Goal: Information Seeking & Learning: Learn about a topic

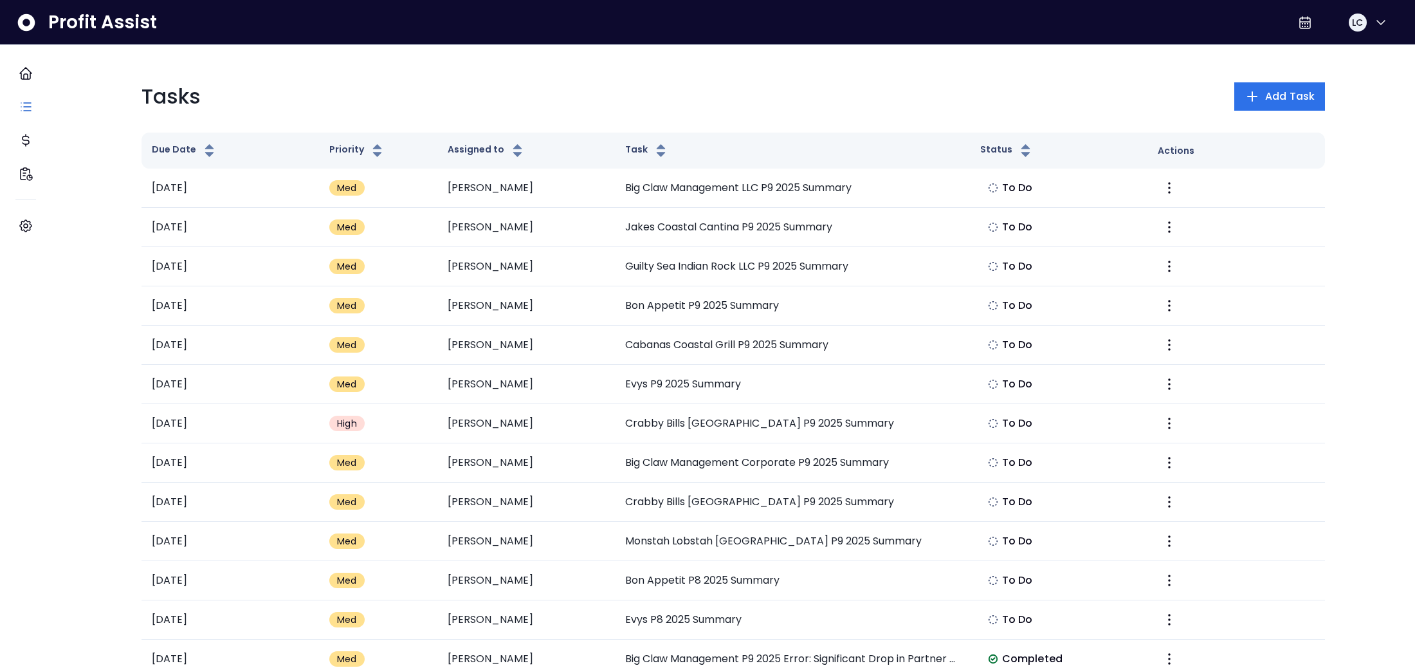
click at [872, 96] on div "Tasks Add Task" at bounding box center [734, 96] width 1184 height 31
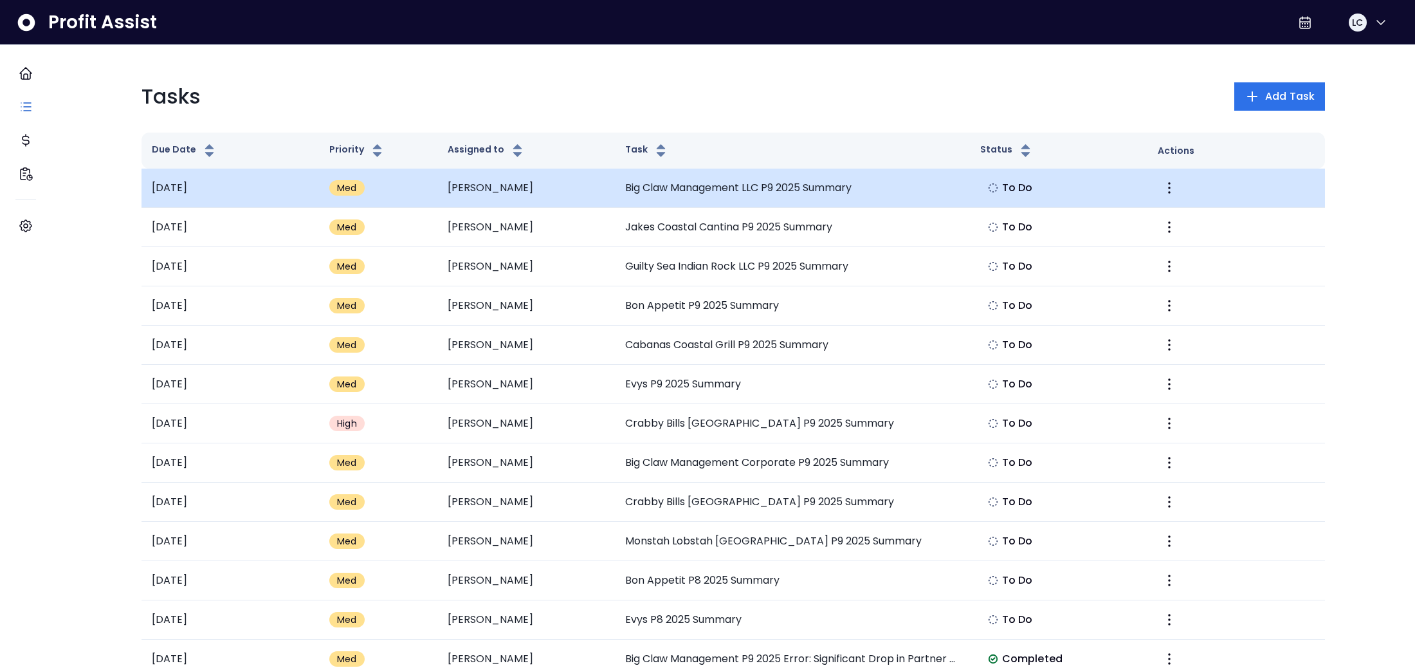
click at [810, 189] on td "Big Claw Management LLC P9 2025 Summary" at bounding box center [792, 188] width 355 height 39
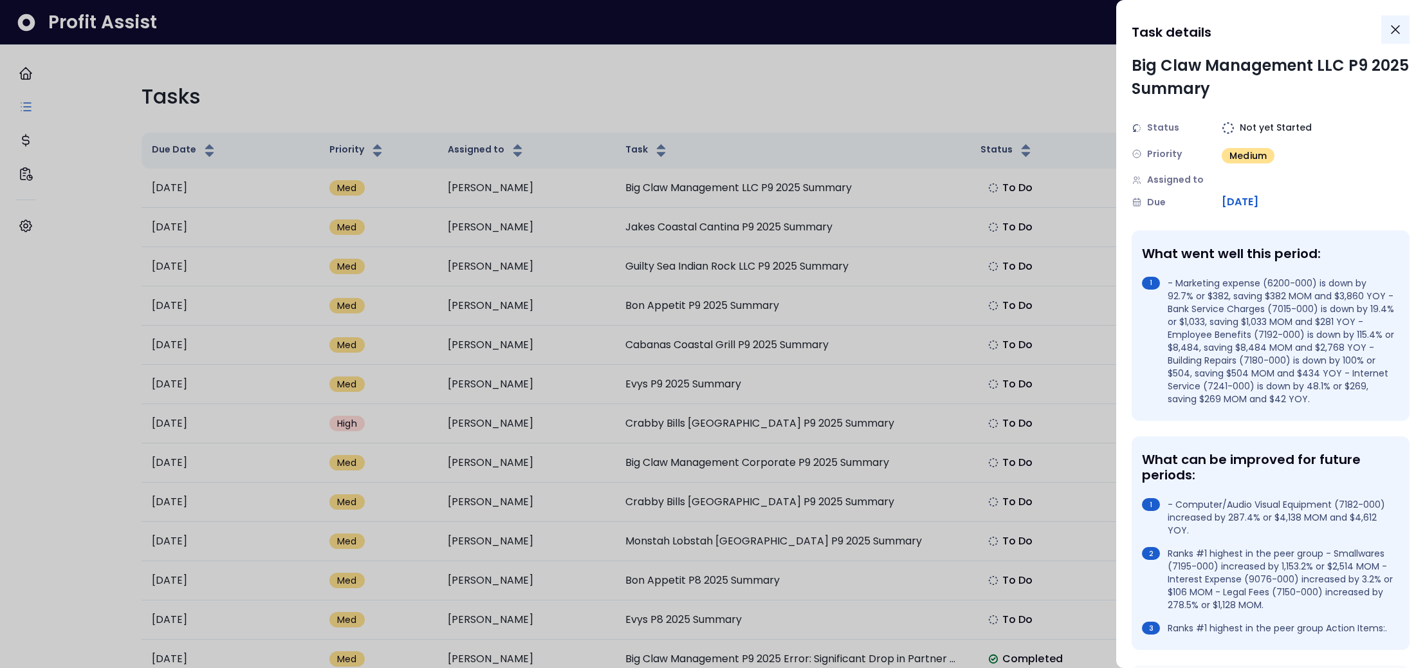
click at [1396, 30] on icon "Close" at bounding box center [1394, 29] width 15 height 15
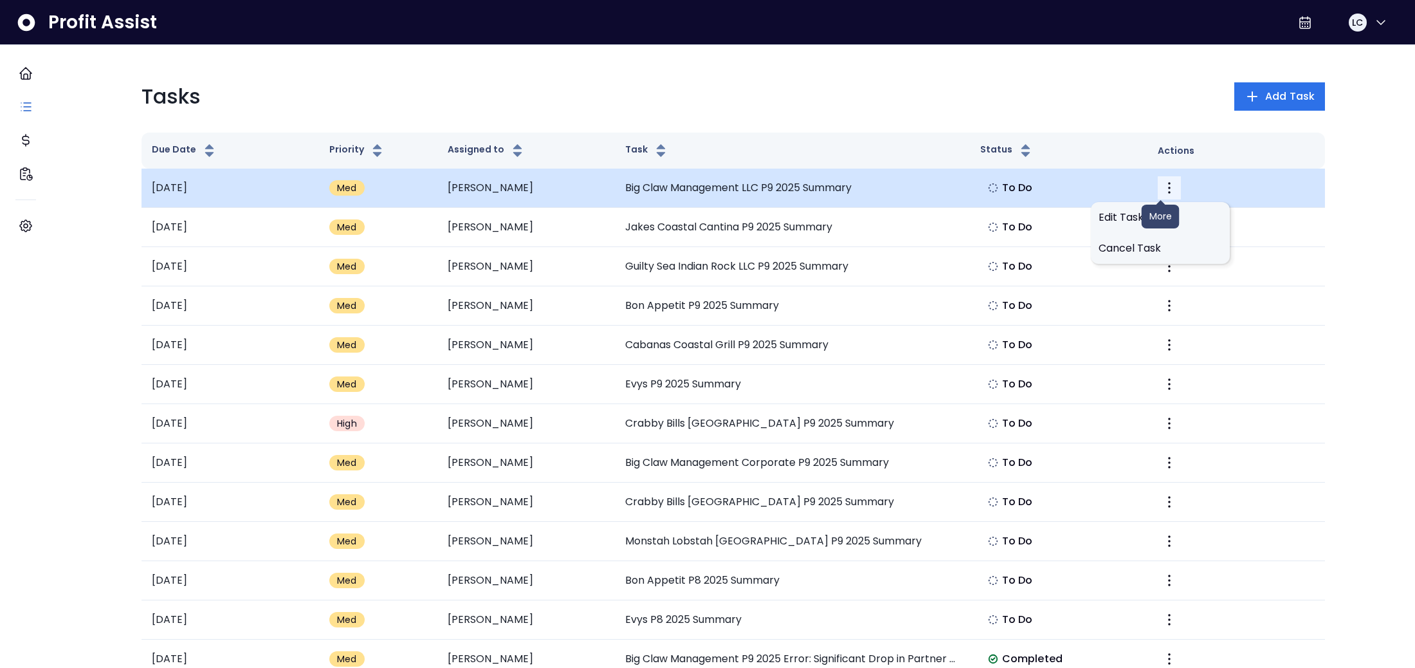
click at [1168, 188] on icon "More" at bounding box center [1169, 188] width 3 height 12
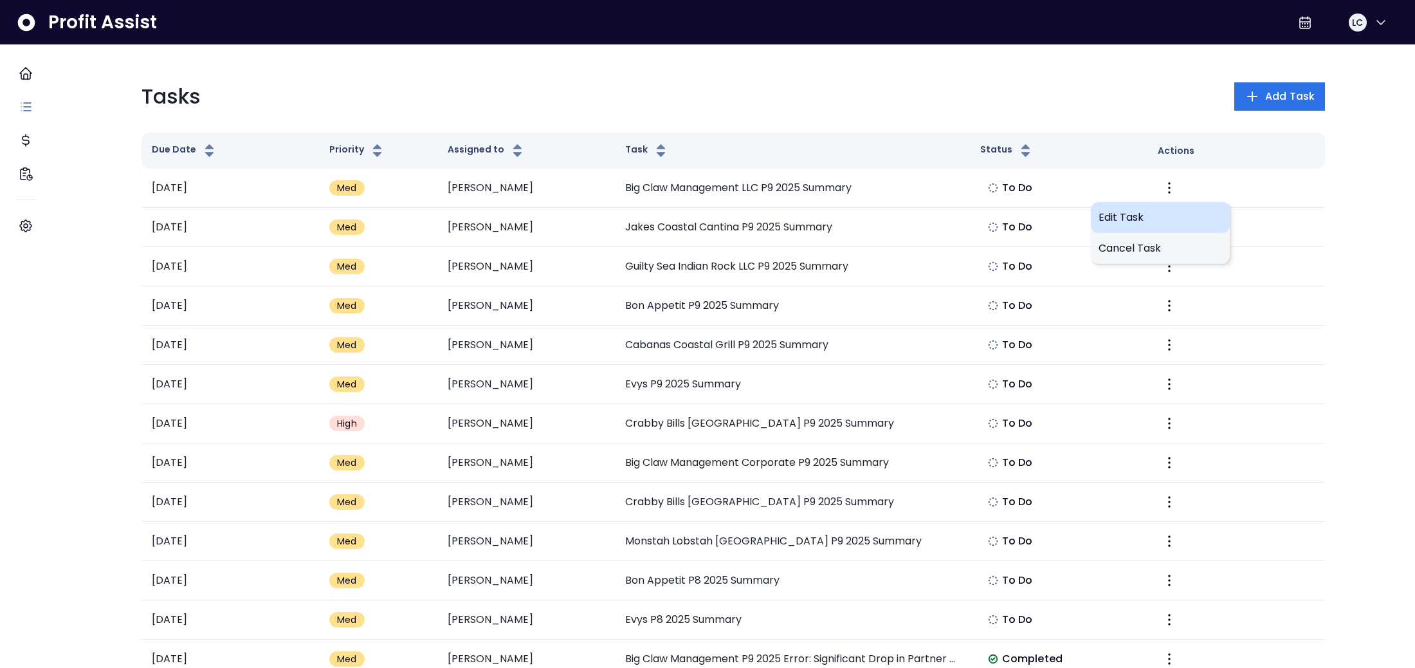
click at [1124, 220] on span "Edit Task" at bounding box center [1161, 217] width 124 height 15
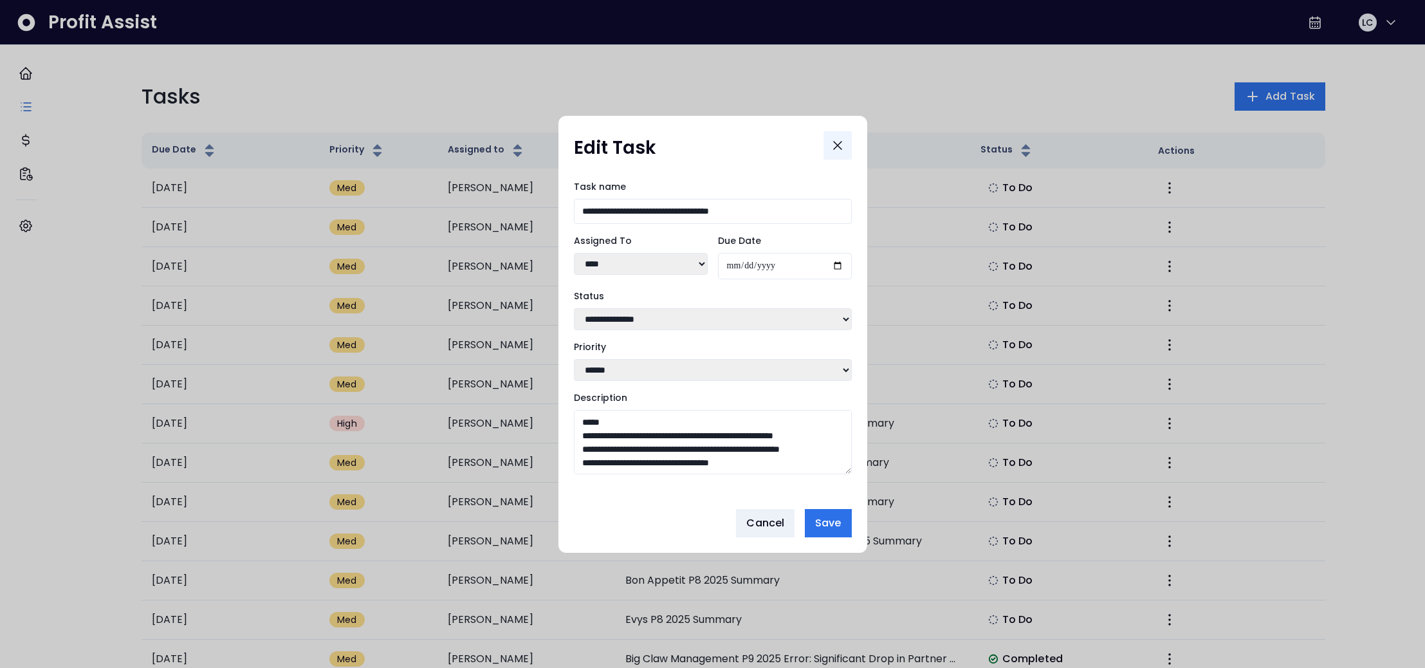
click at [840, 142] on icon "Close" at bounding box center [837, 145] width 15 height 15
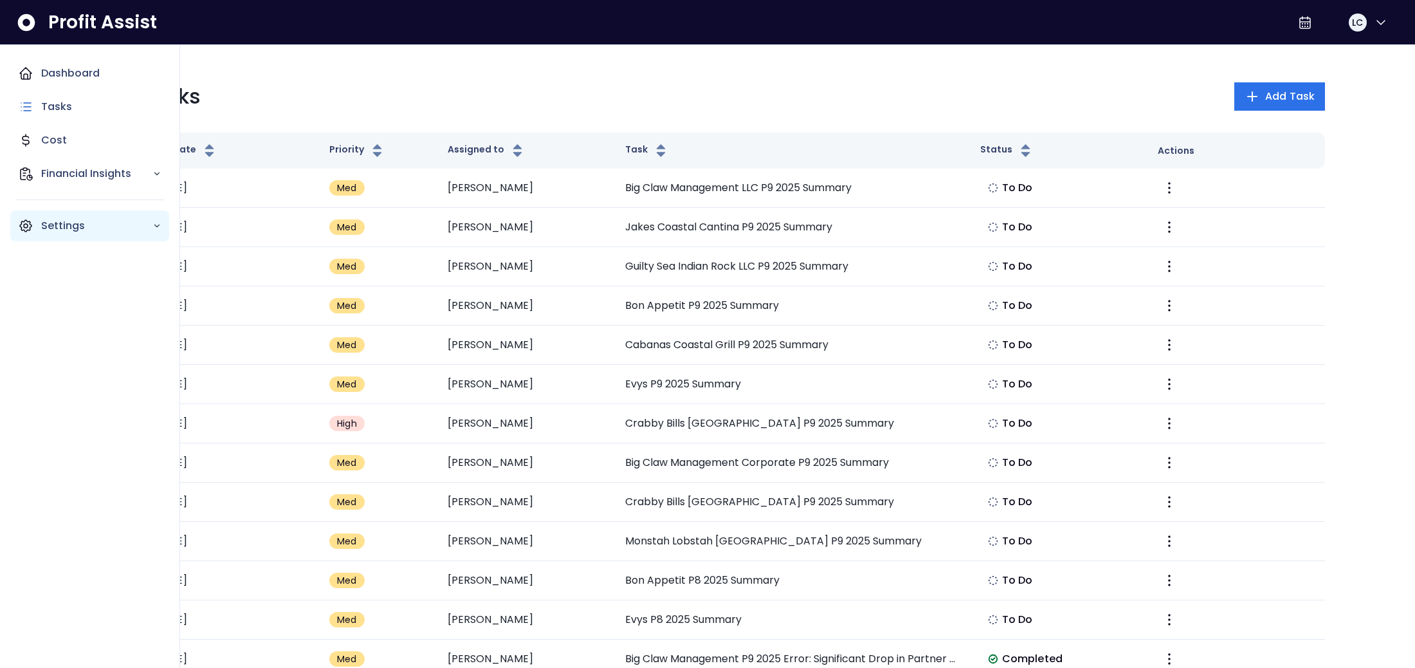
click at [59, 229] on p "Settings" at bounding box center [96, 225] width 111 height 15
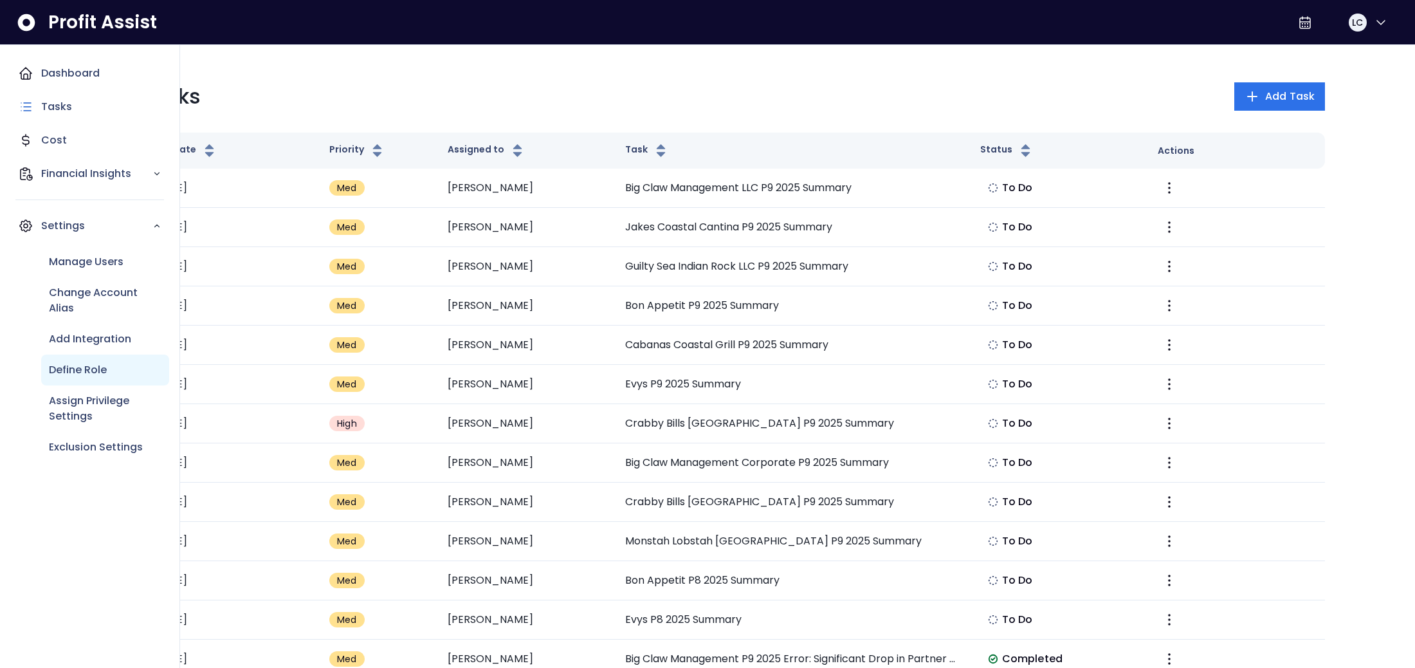
click at [93, 377] on p "Define Role" at bounding box center [78, 369] width 58 height 15
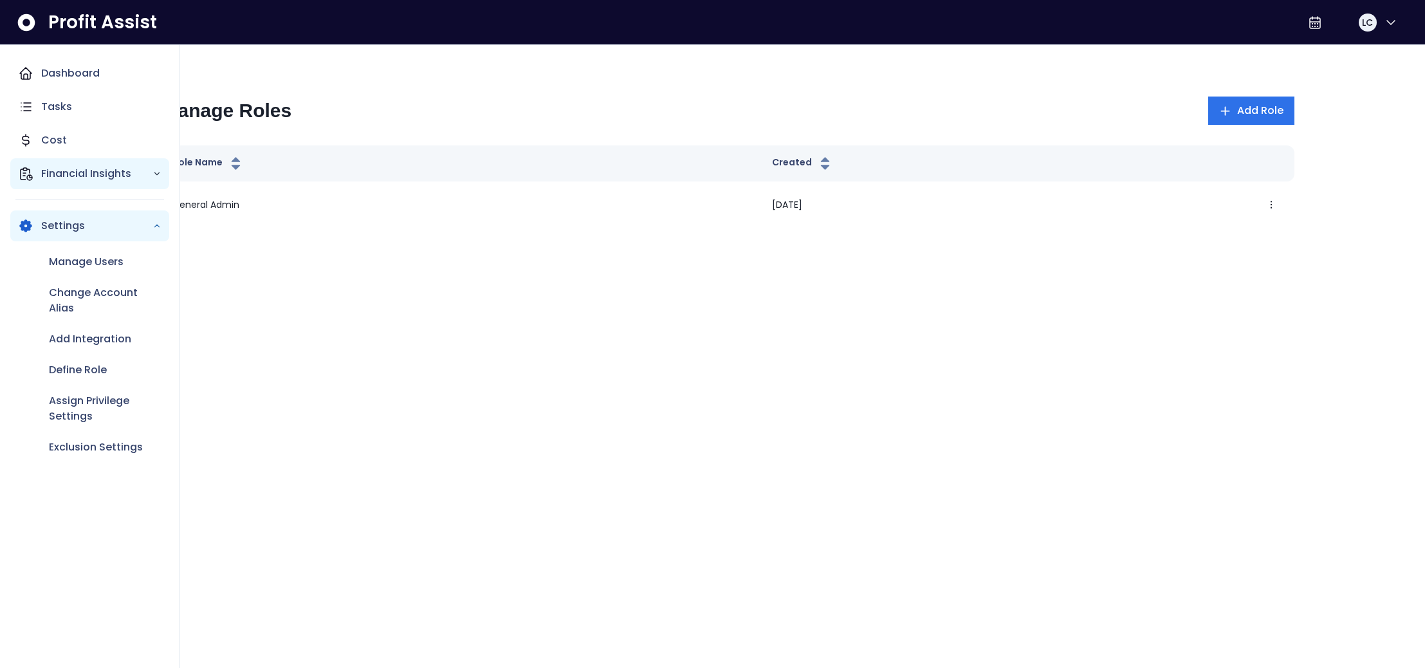
click at [41, 174] on p "Financial Insights" at bounding box center [96, 173] width 111 height 15
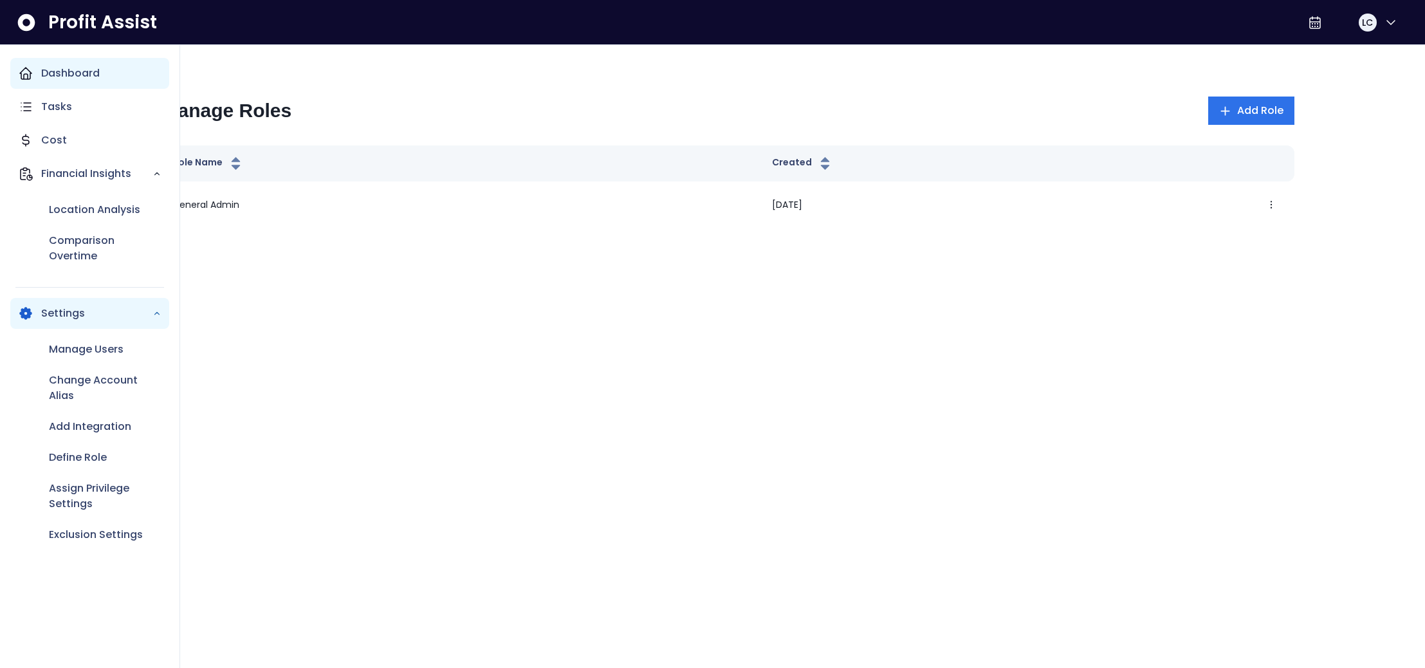
click at [58, 77] on p "Dashboard" at bounding box center [70, 73] width 59 height 15
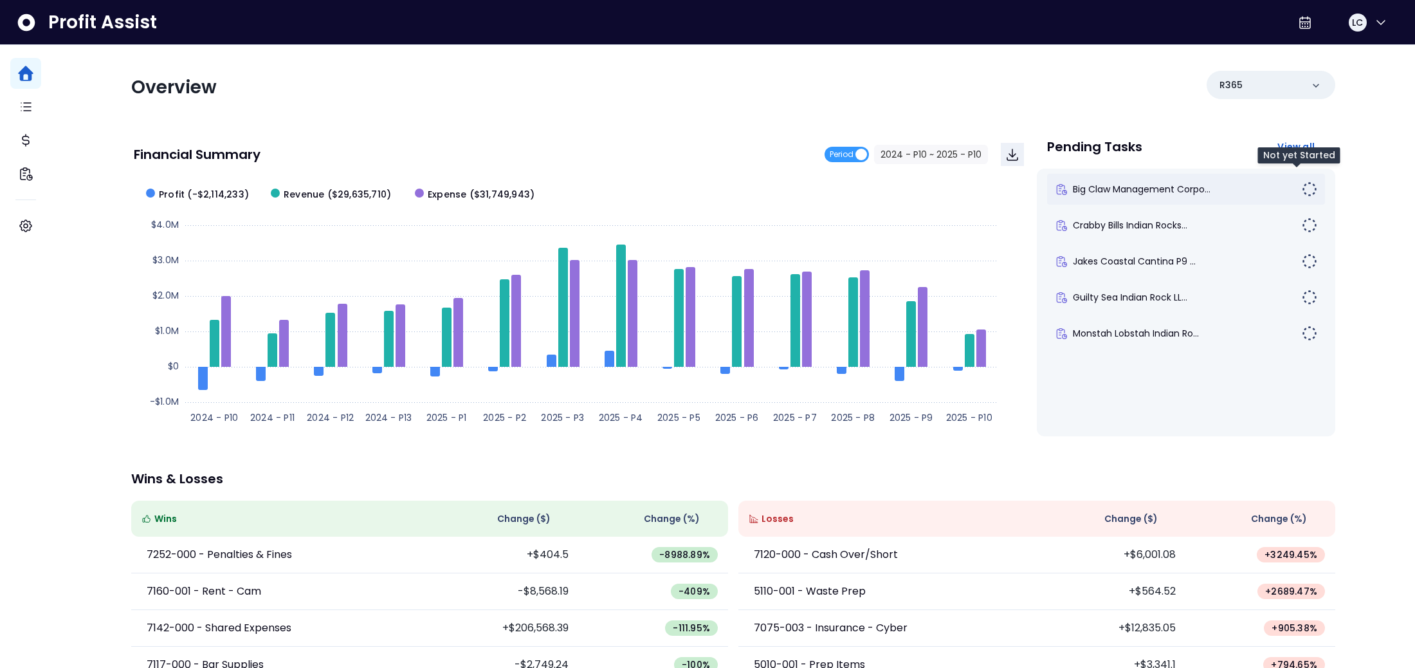
click at [1303, 192] on img at bounding box center [1309, 188] width 15 height 15
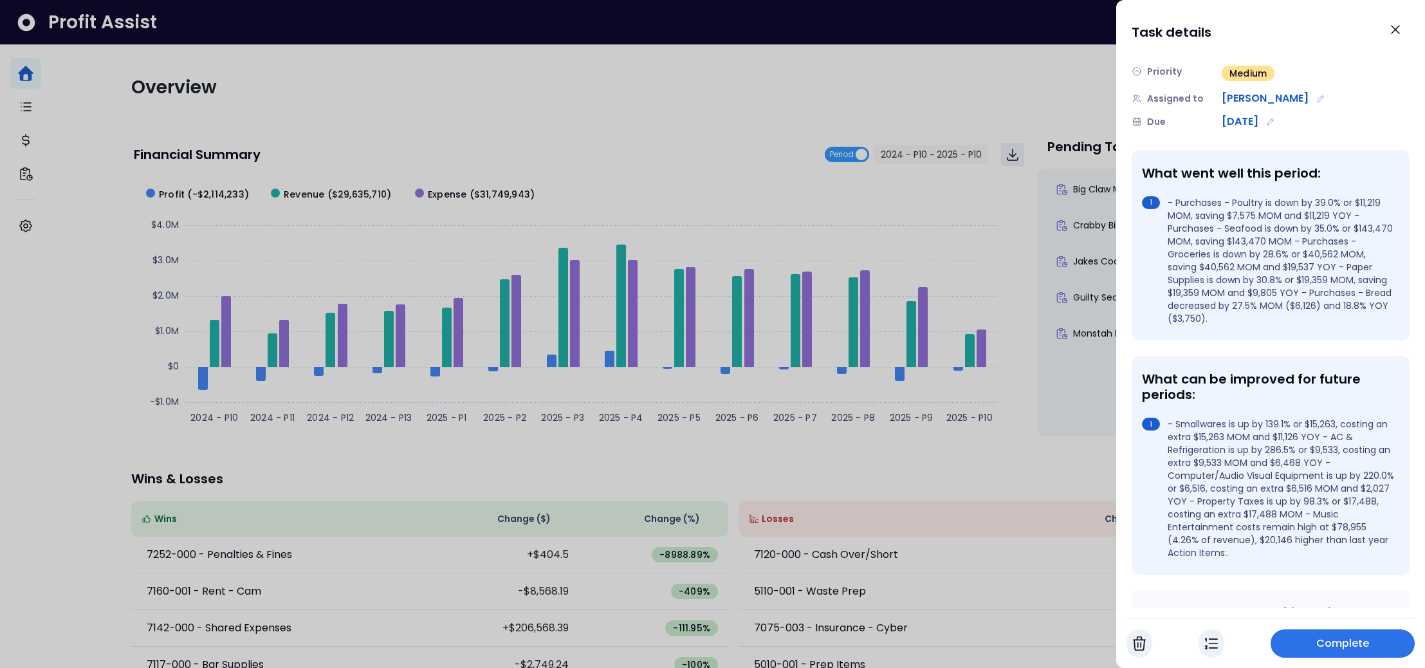
scroll to position [81, 0]
click at [1213, 643] on img "button" at bounding box center [1211, 643] width 13 height 15
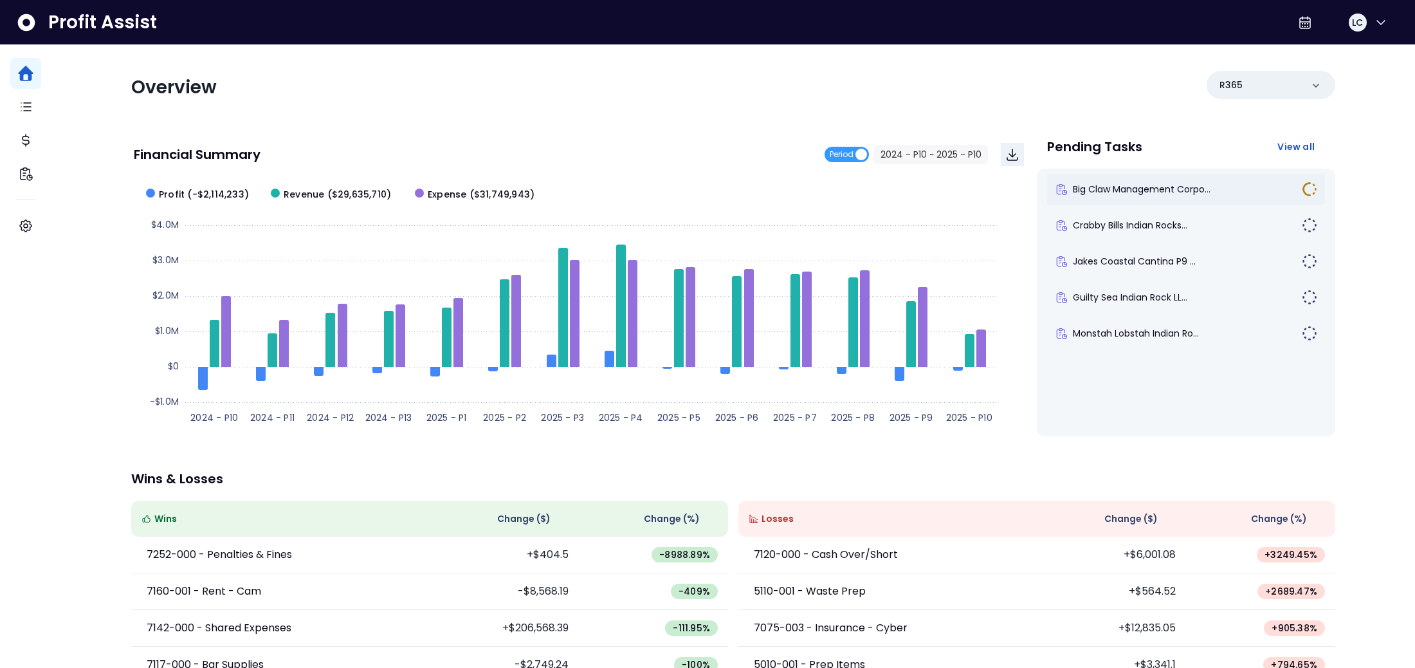
click at [1185, 196] on div "Big Claw Management Corpo..." at bounding box center [1186, 189] width 278 height 31
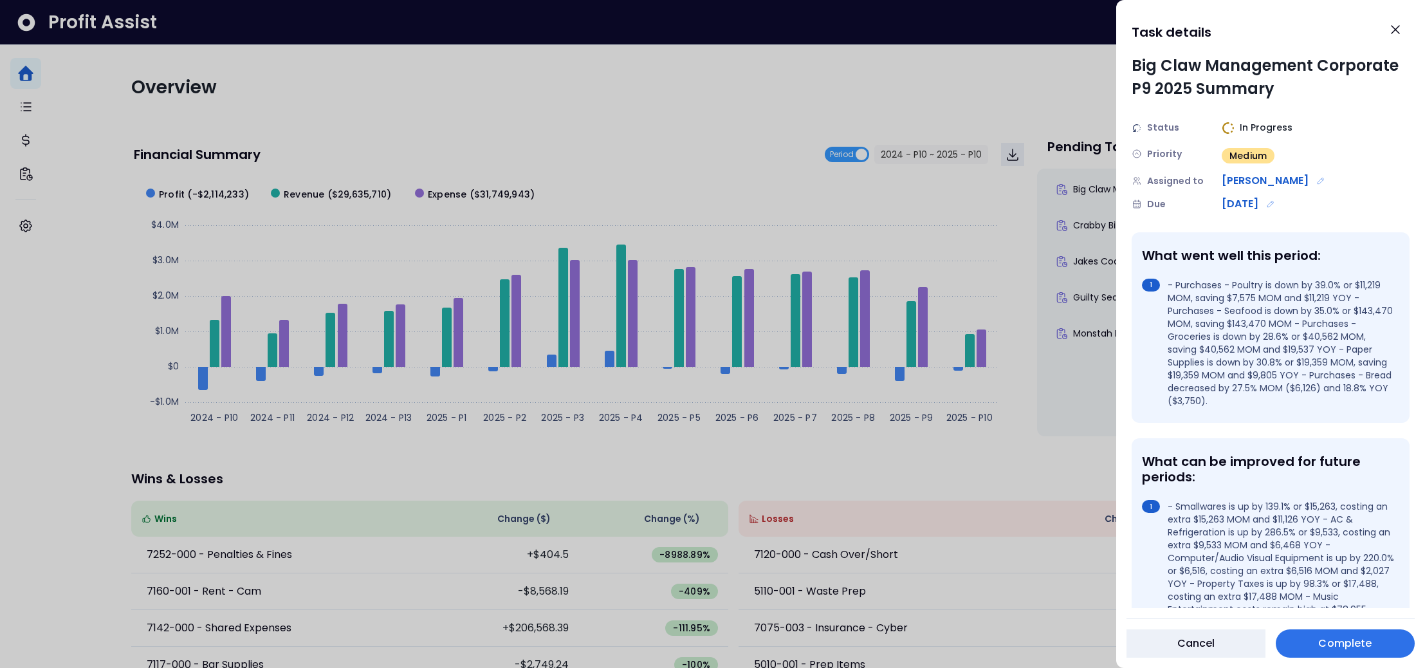
click at [1173, 127] on span "Status" at bounding box center [1163, 128] width 32 height 14
click at [1225, 126] on img at bounding box center [1227, 128] width 13 height 13
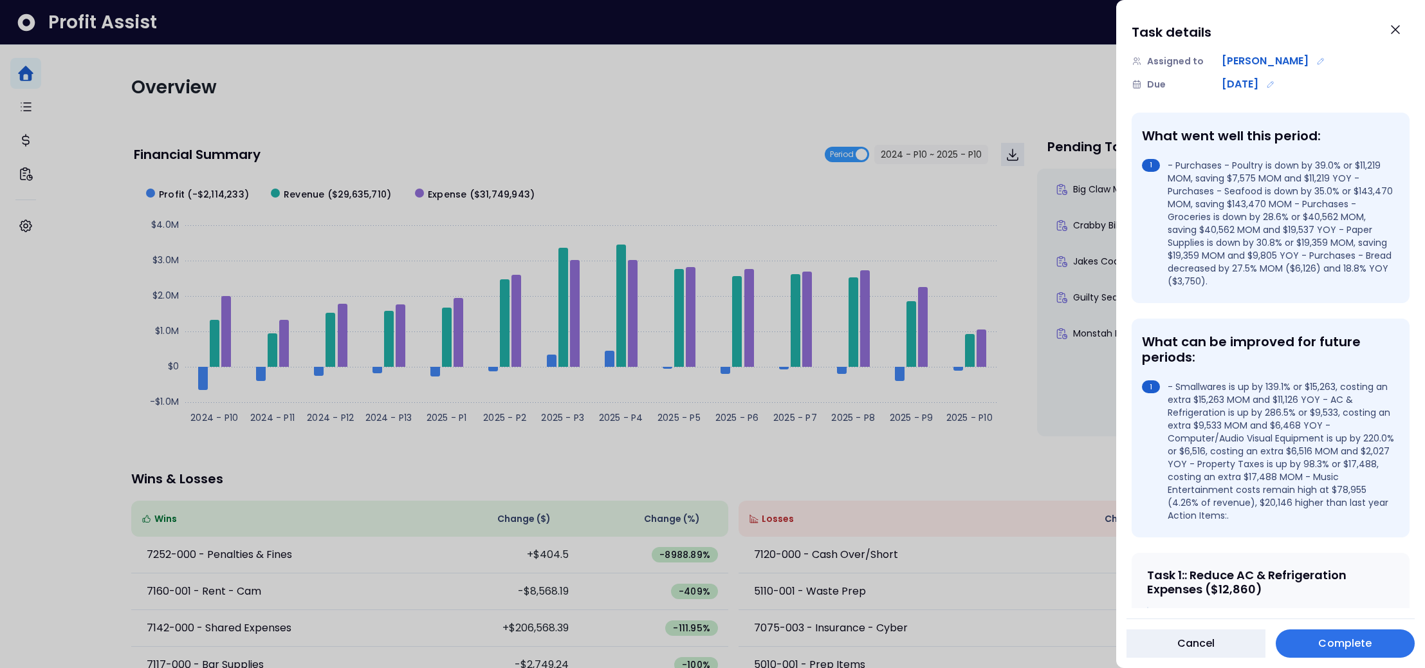
scroll to position [0, 0]
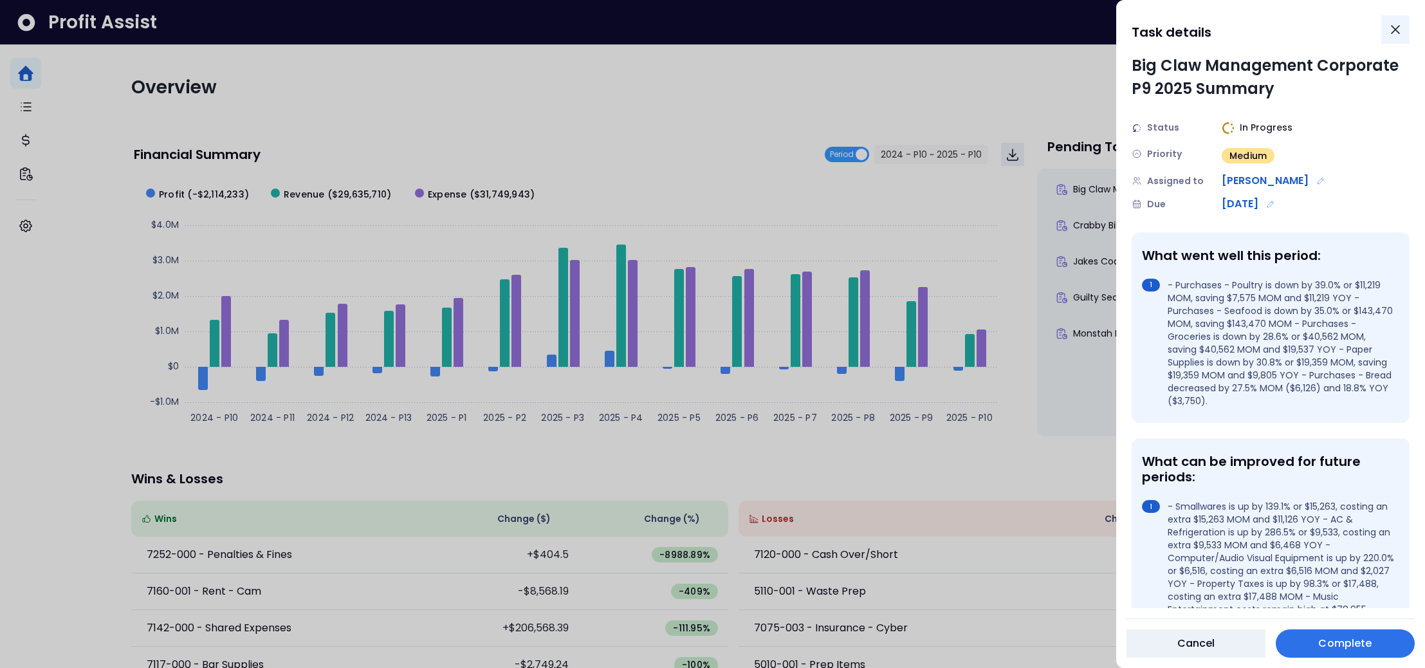
click at [1392, 32] on icon "Close" at bounding box center [1395, 30] width 8 height 8
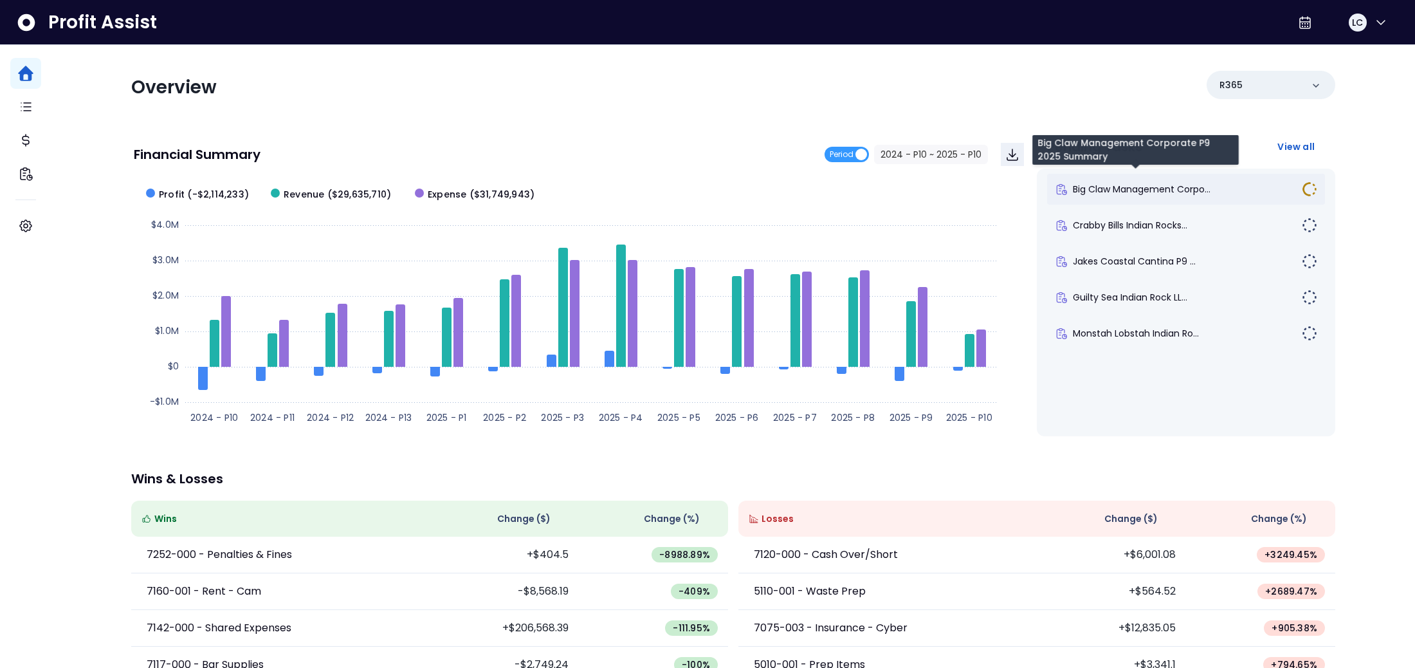
click at [1150, 190] on span "Big Claw Management Corpo..." at bounding box center [1142, 189] width 138 height 13
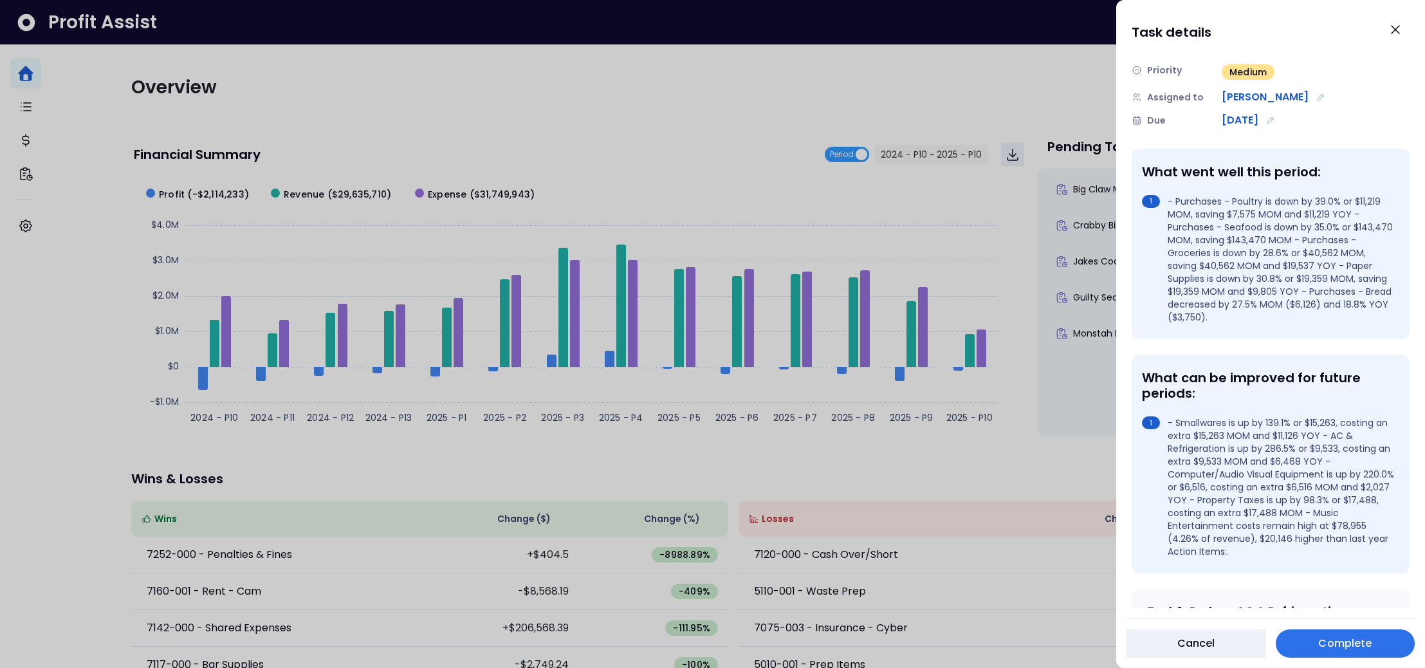
scroll to position [161, 0]
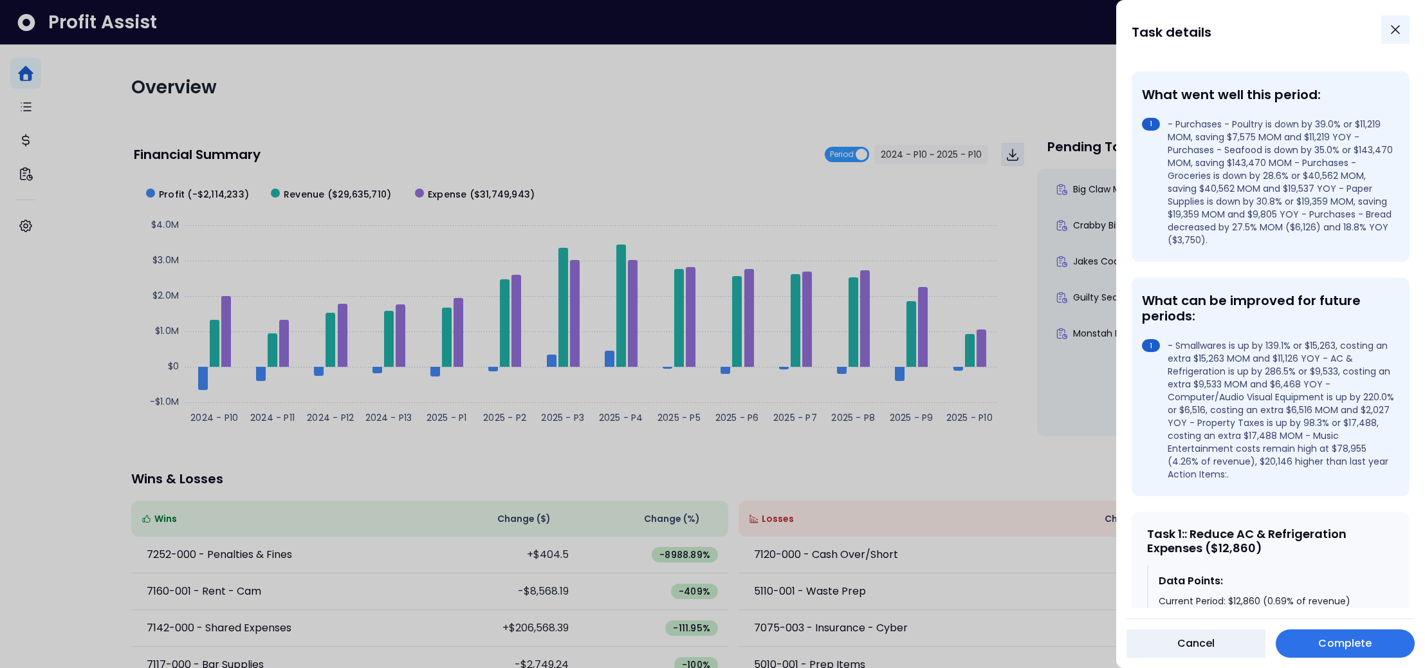
click at [1404, 32] on button "Close" at bounding box center [1395, 29] width 28 height 28
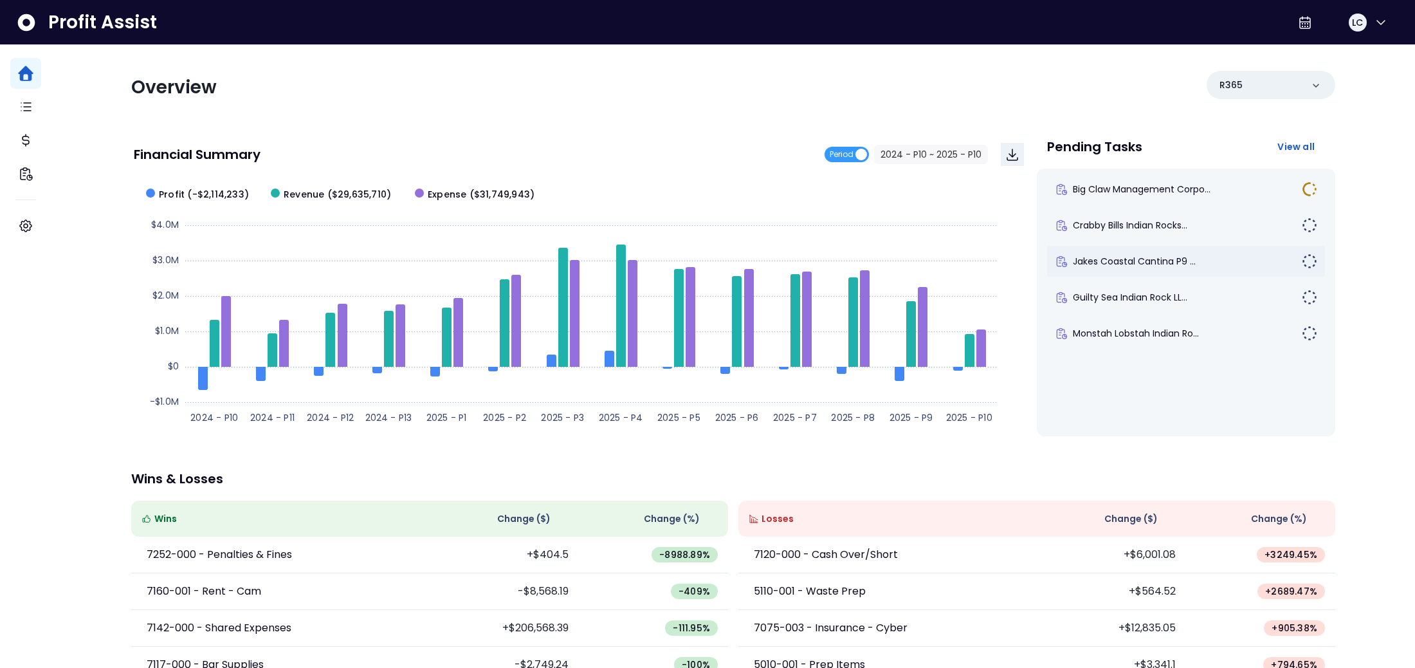
click at [1149, 254] on div "Jakes Coastal Cantina P9 ..." at bounding box center [1186, 261] width 278 height 31
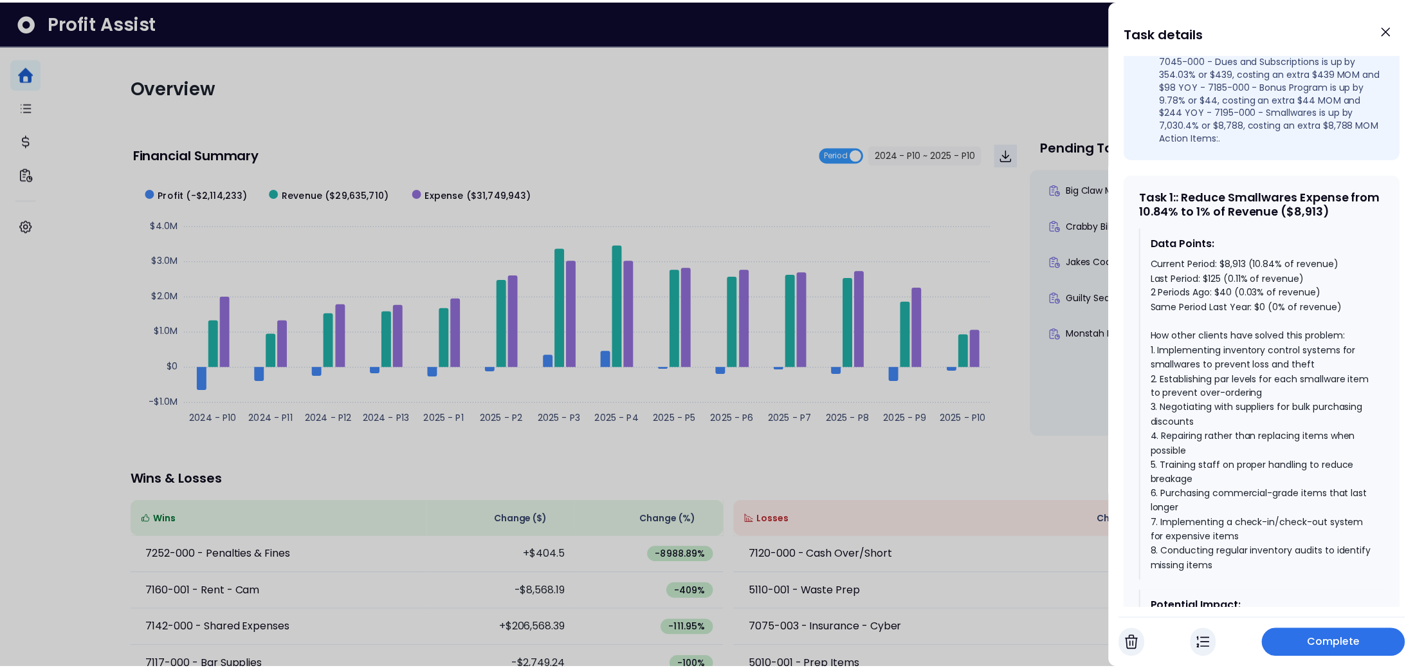
scroll to position [461, 0]
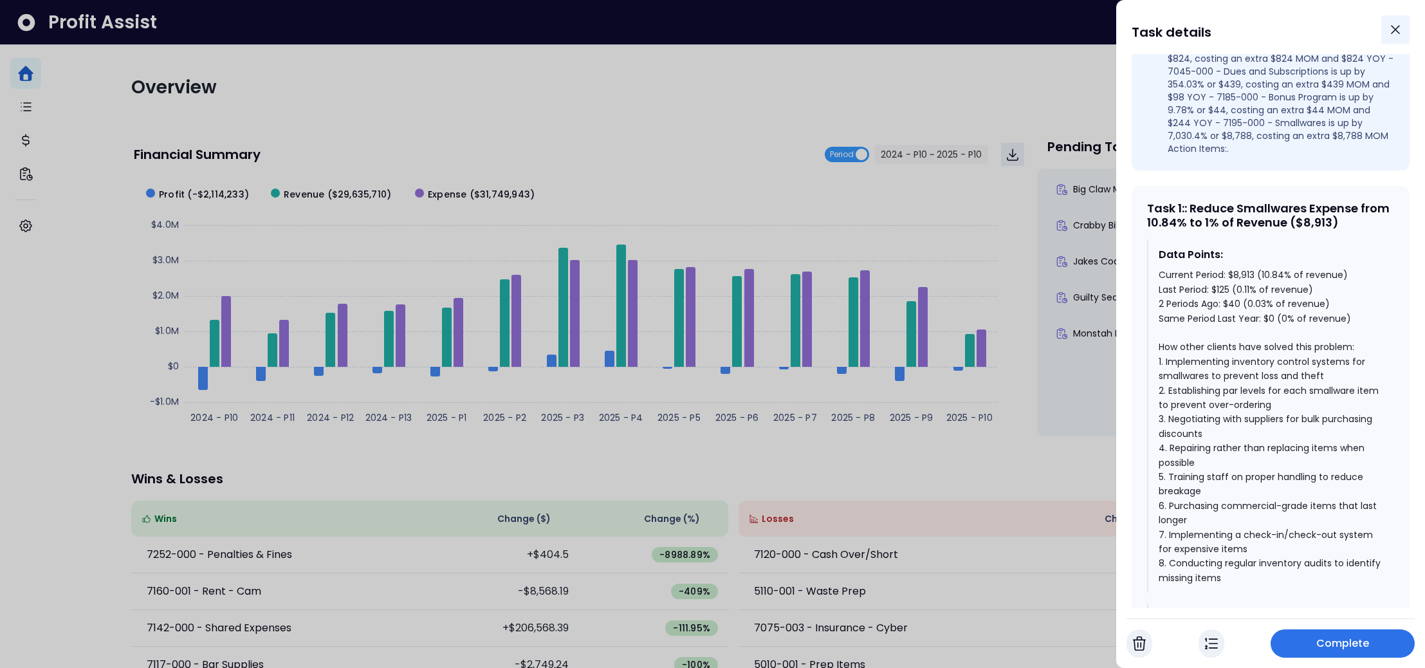
click at [1397, 32] on icon "Close" at bounding box center [1395, 30] width 8 height 8
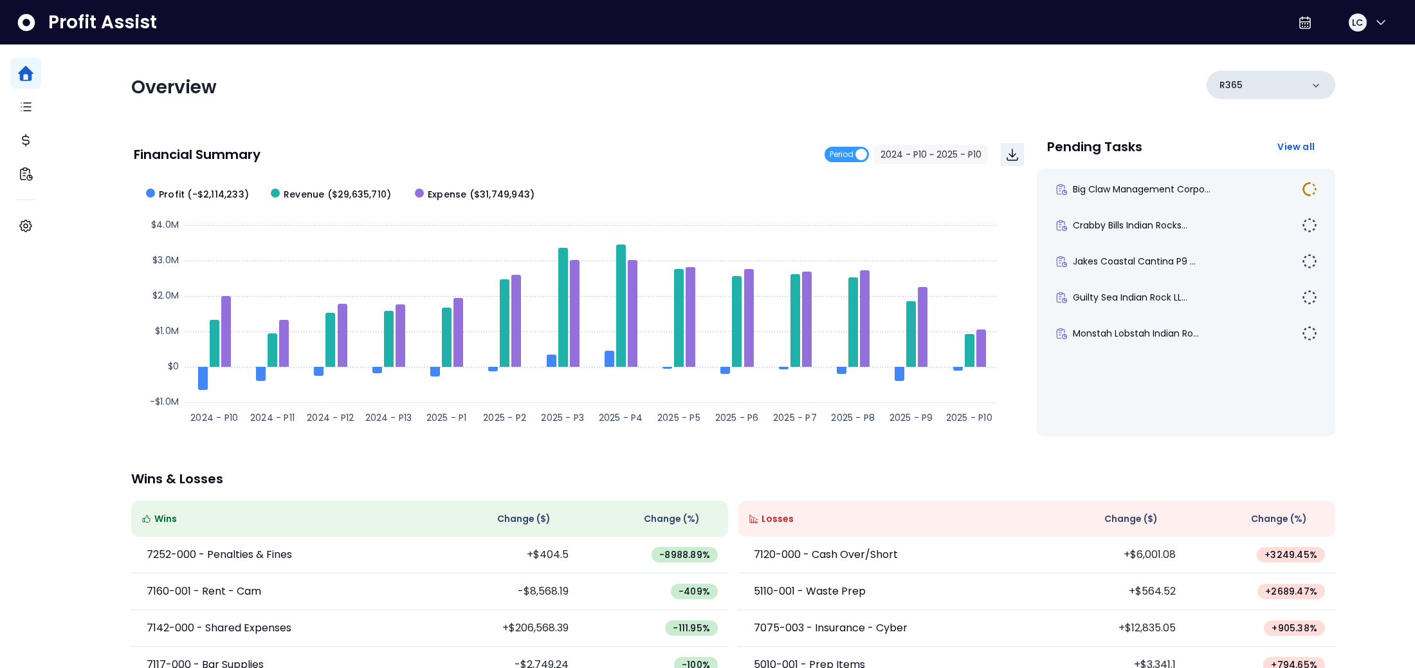
click at [1266, 88] on div "R365" at bounding box center [1271, 85] width 129 height 28
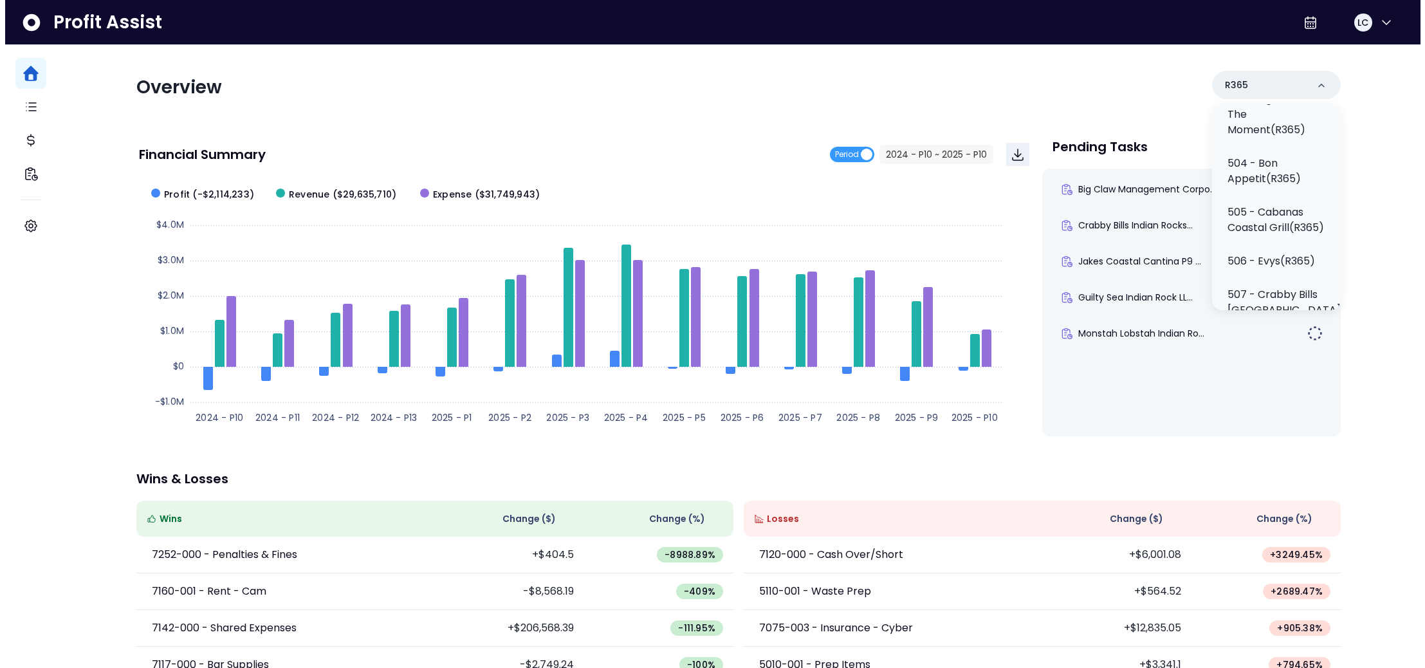
scroll to position [545, 0]
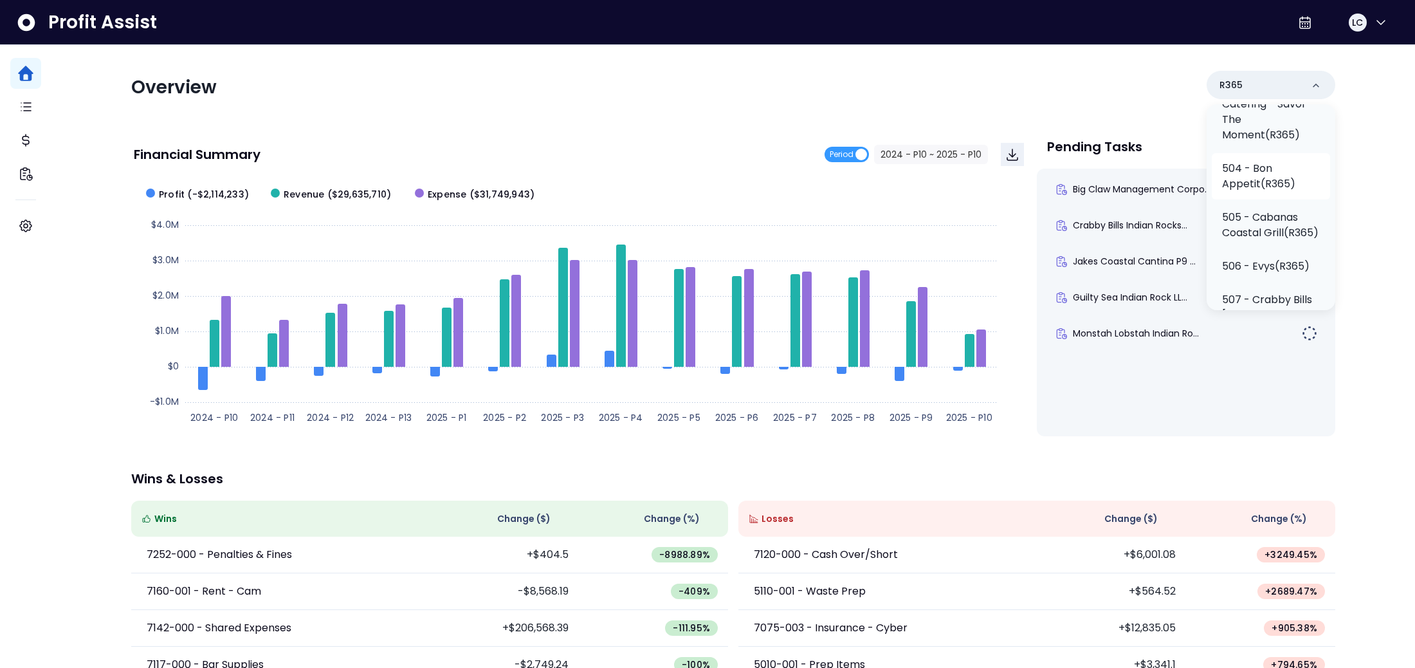
click at [1258, 192] on p "504 - Bon Appetit(R365)" at bounding box center [1271, 176] width 98 height 31
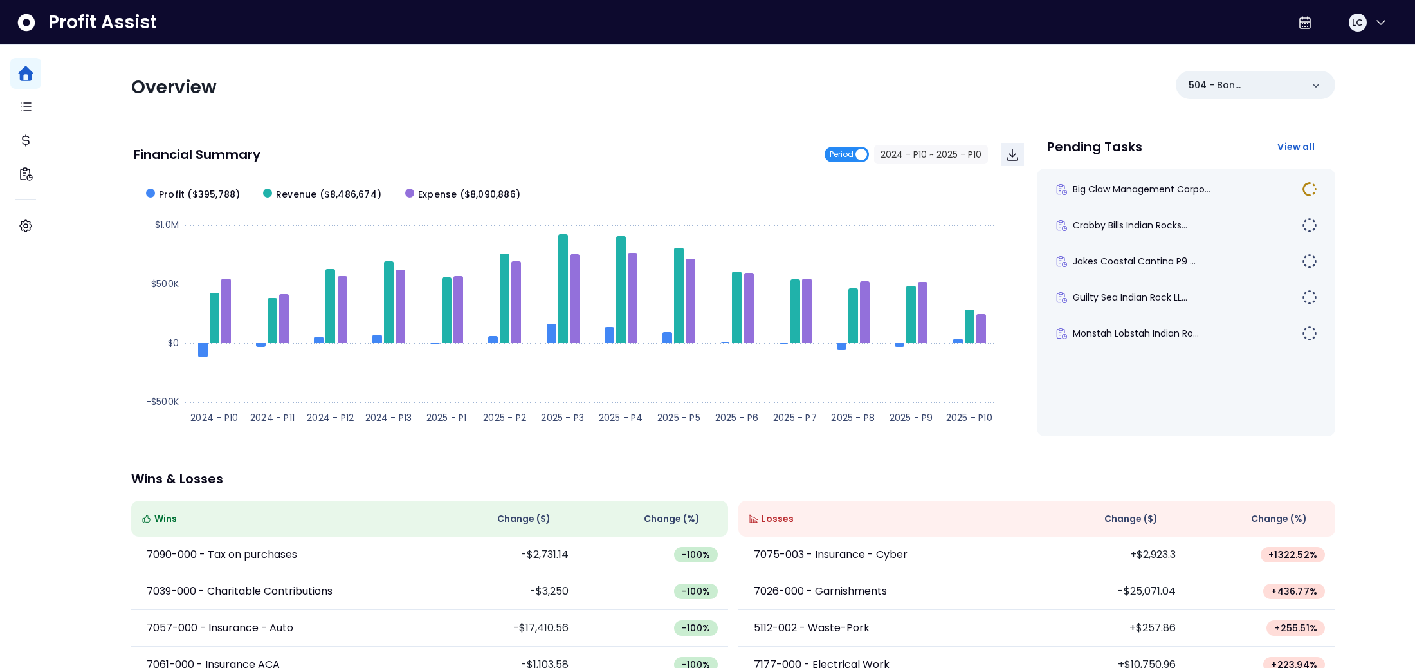
click at [853, 151] on span "Period" at bounding box center [847, 154] width 44 height 15
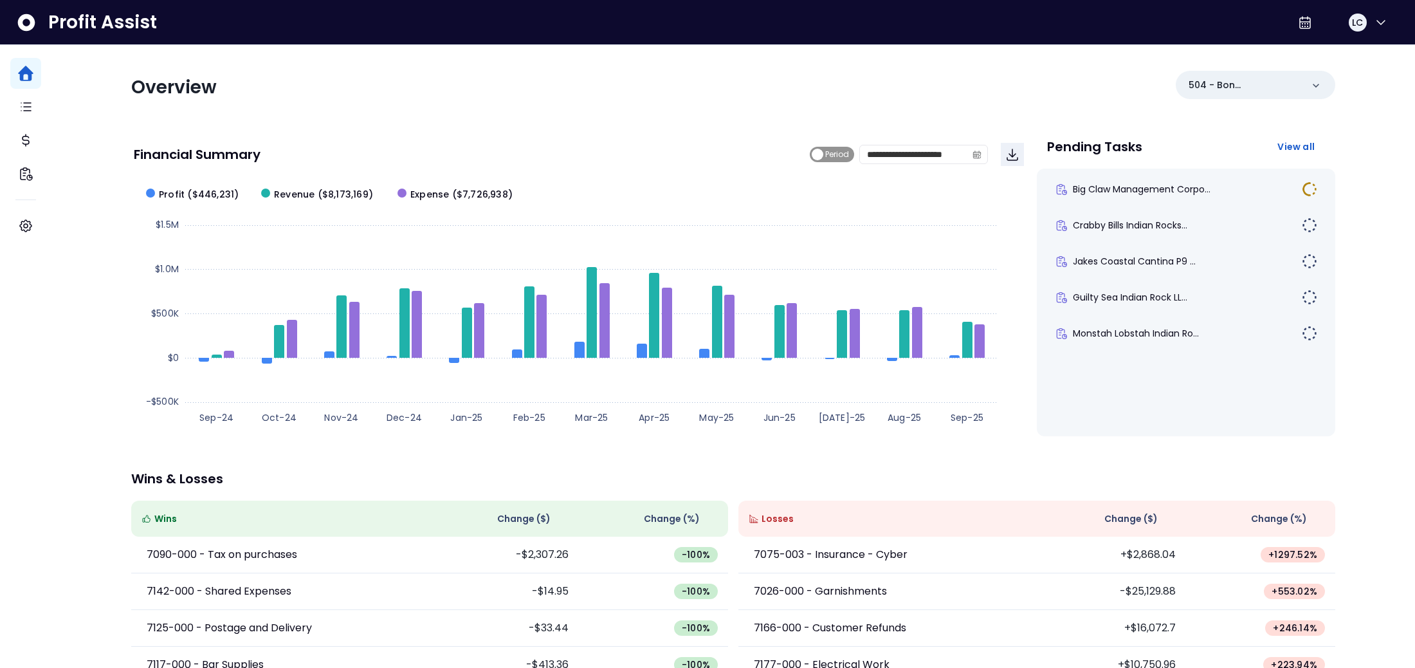
click at [838, 156] on span "Period" at bounding box center [837, 154] width 24 height 15
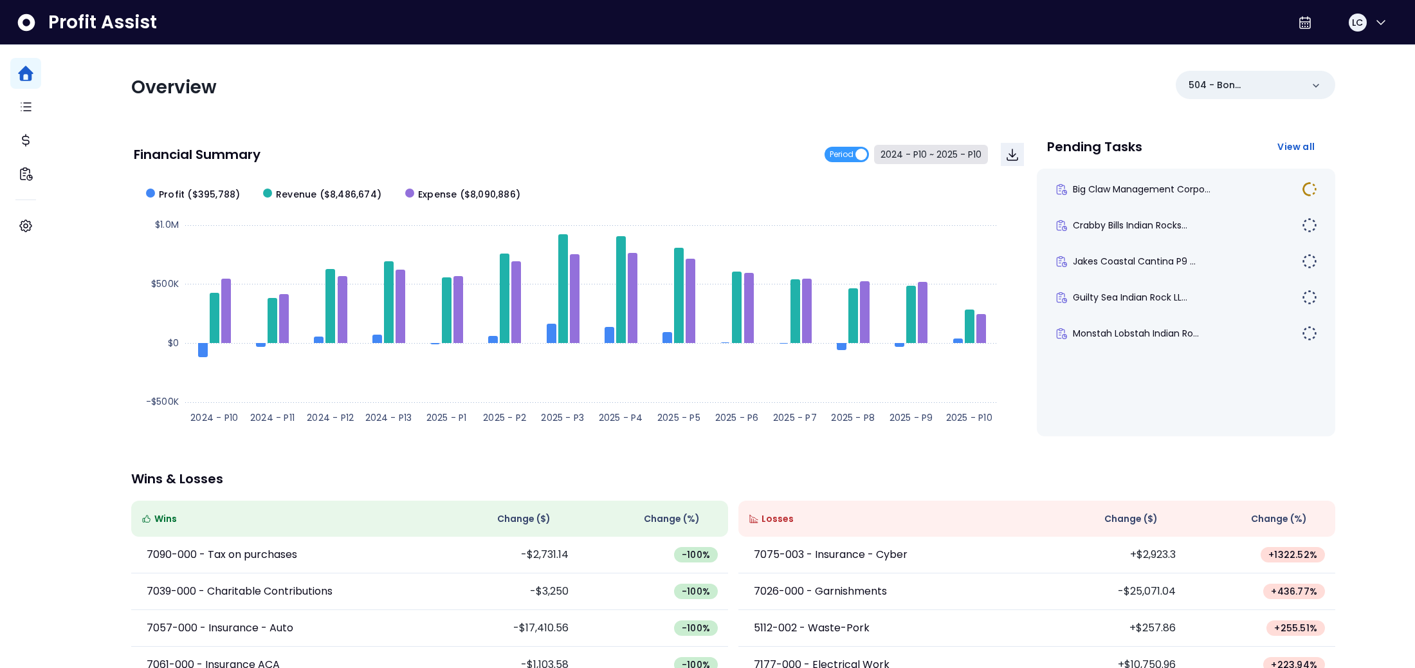
click at [899, 152] on button "2024 - P10 ~ 2025 - P10" at bounding box center [931, 154] width 114 height 19
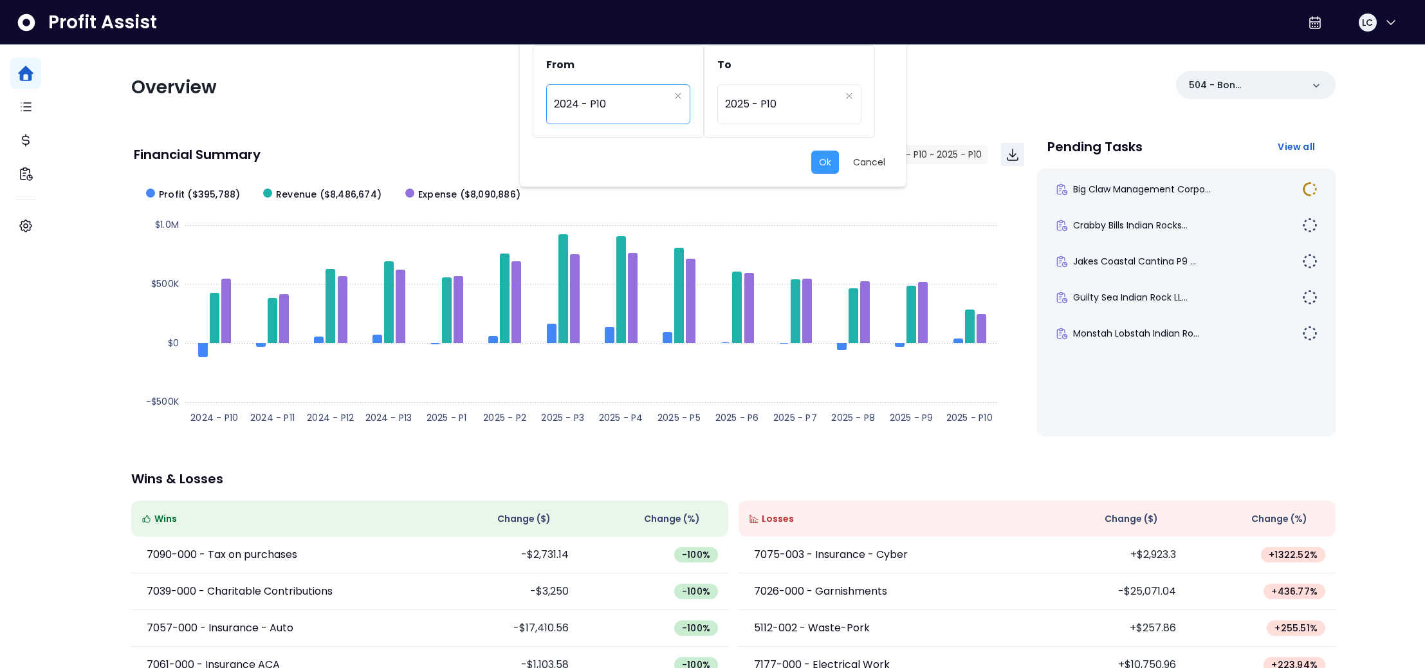
click at [645, 103] on span "2024 - P10" at bounding box center [611, 104] width 115 height 30
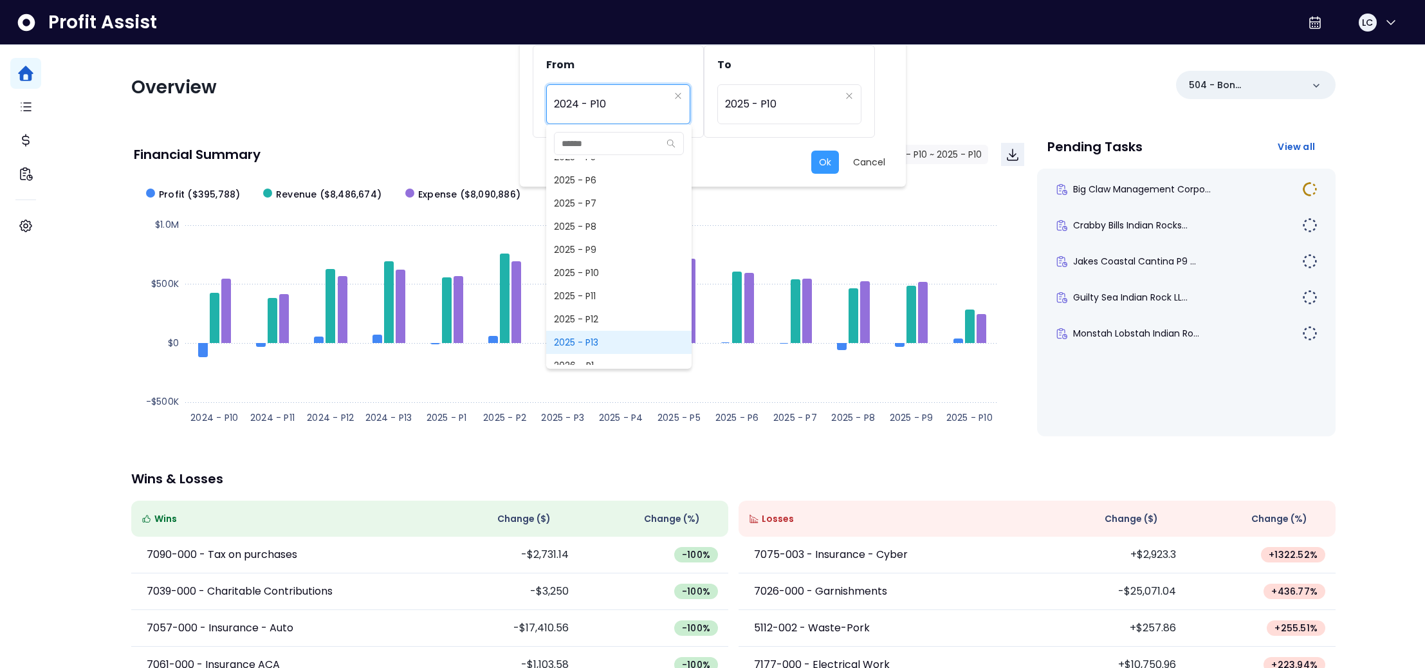
scroll to position [1003, 0]
click at [592, 257] on span "2025 - P9" at bounding box center [618, 255] width 145 height 23
type input "*********"
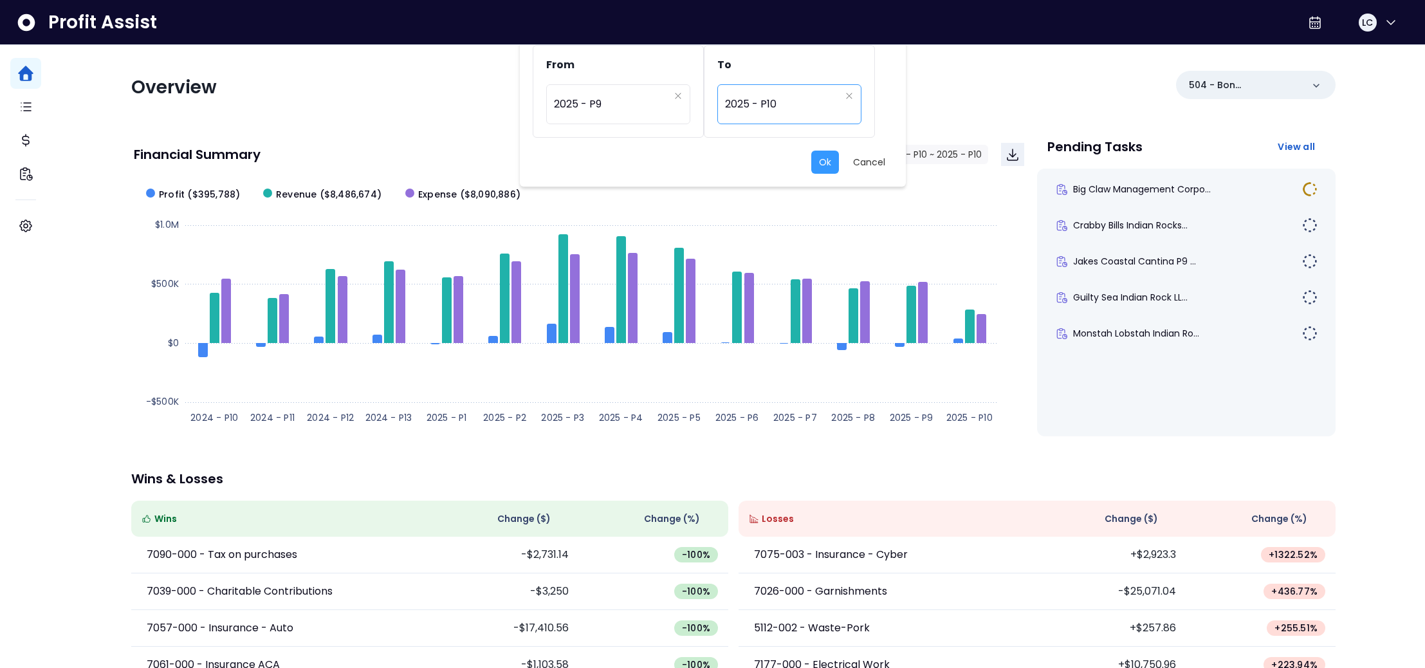
click at [729, 106] on span "2025 - P10" at bounding box center [782, 104] width 115 height 30
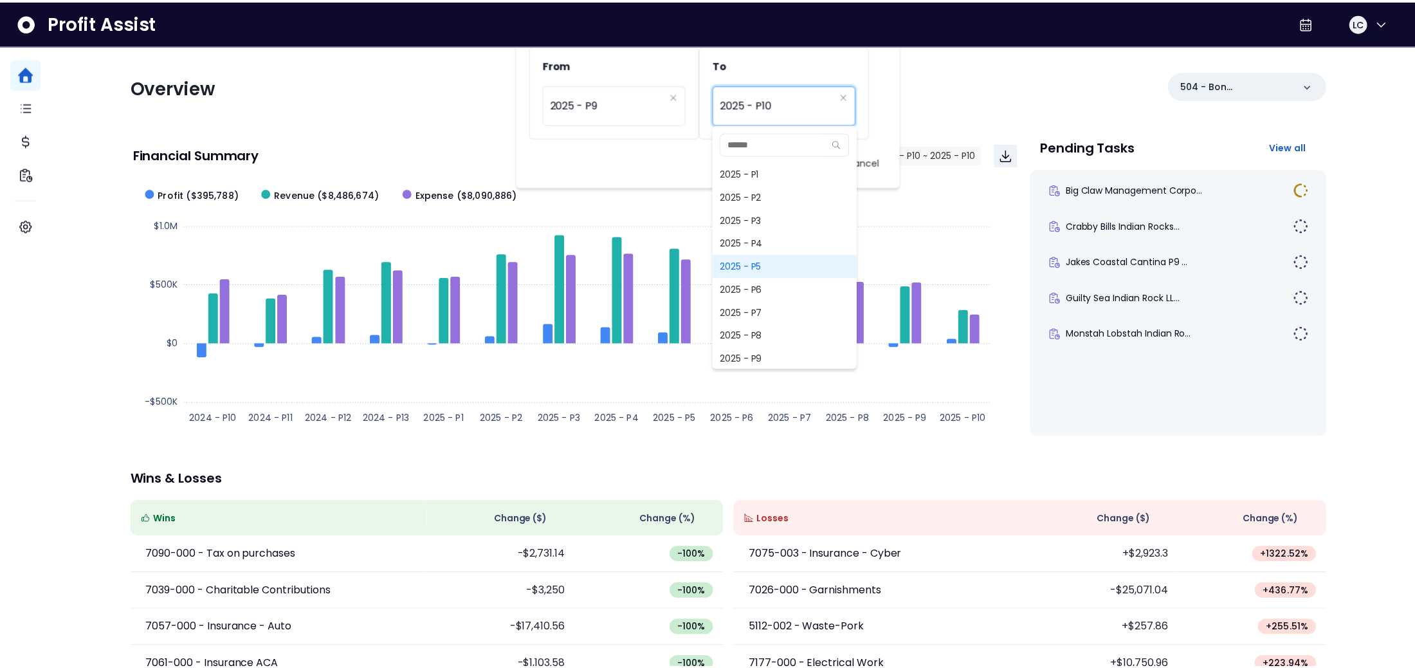
scroll to position [900, 0]
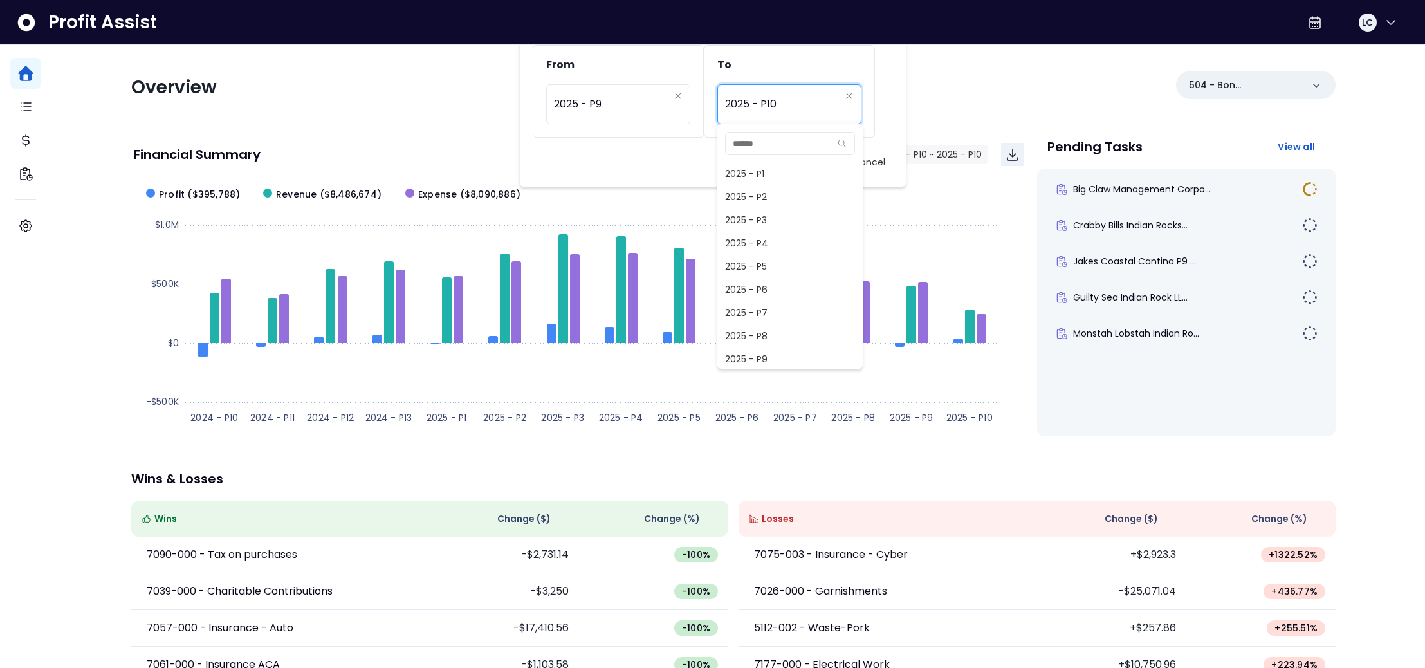
click at [752, 352] on span "2025 - P9" at bounding box center [789, 358] width 145 height 23
type input "*********"
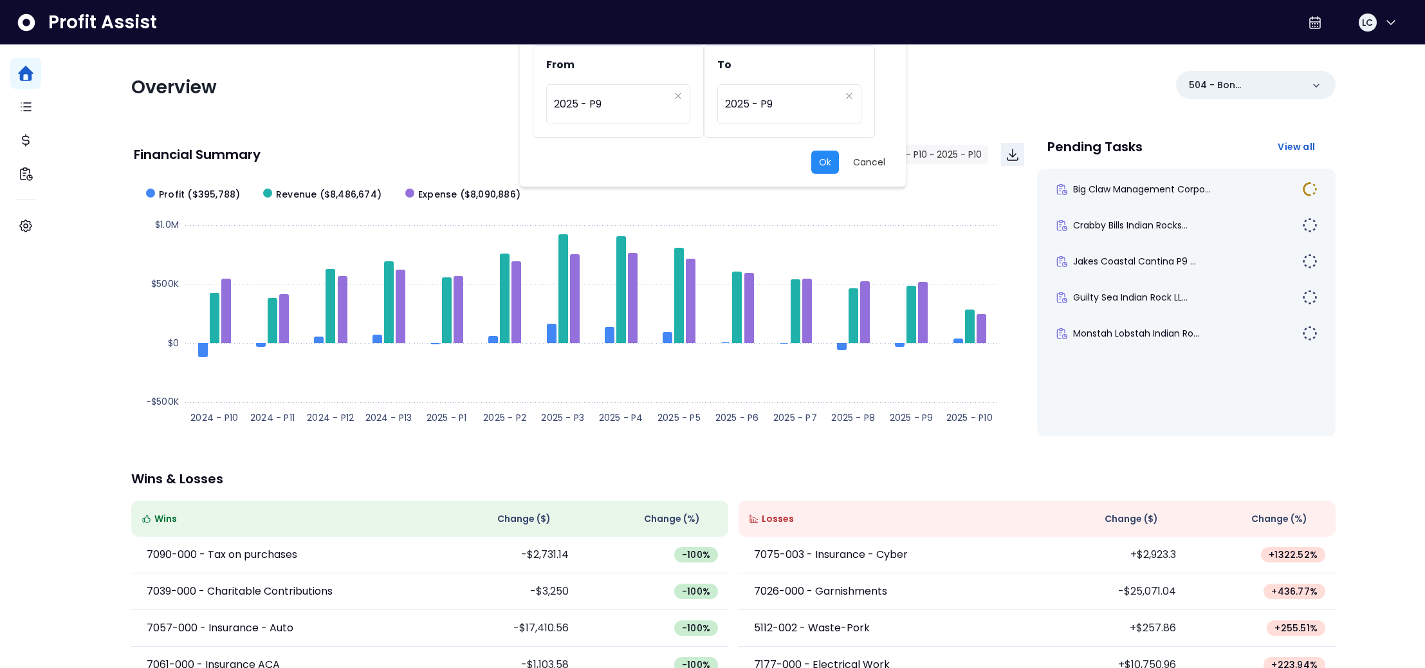
click at [828, 166] on button "Ok" at bounding box center [825, 162] width 28 height 23
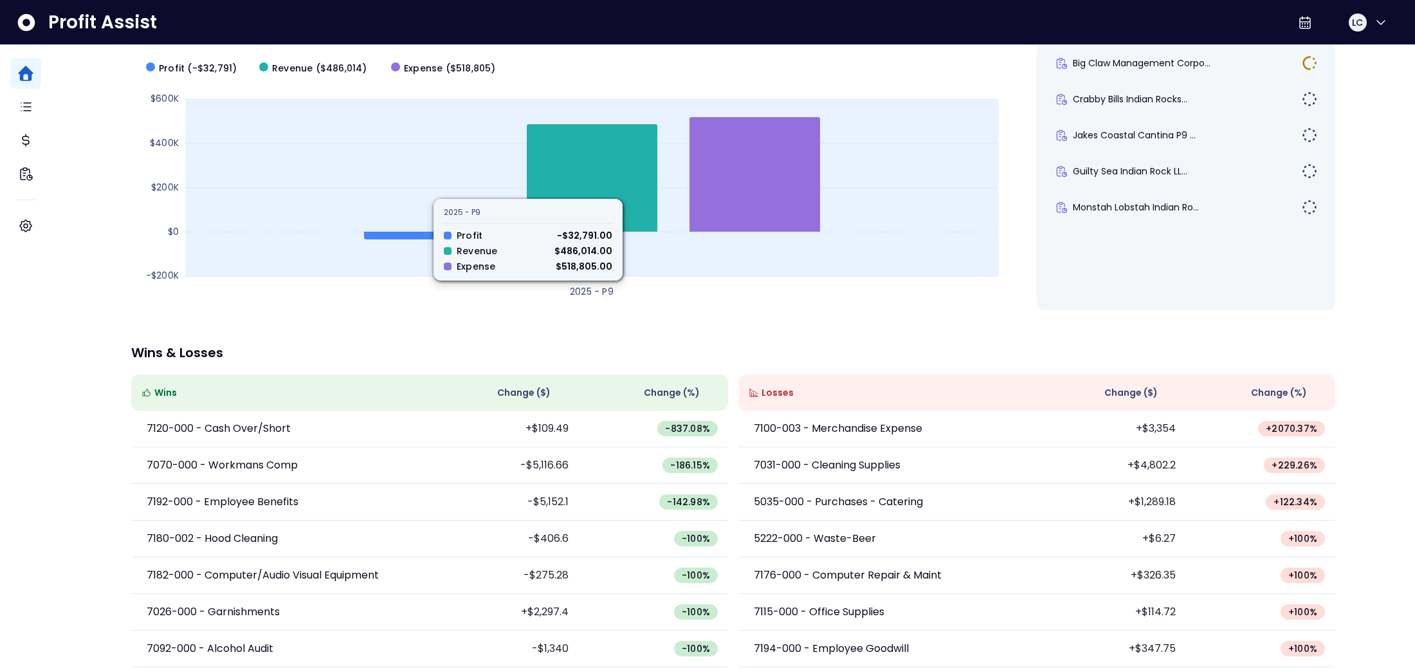
scroll to position [0, 0]
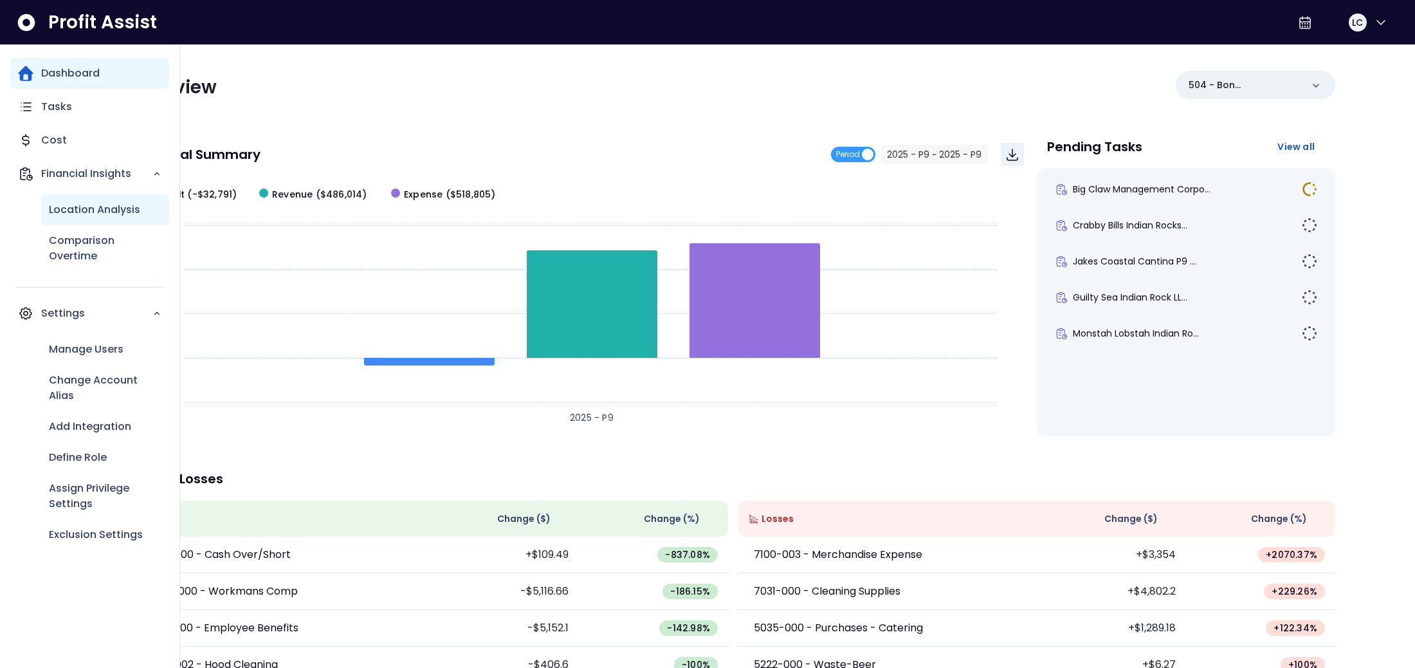
click at [79, 212] on p "Location Analysis" at bounding box center [94, 209] width 91 height 15
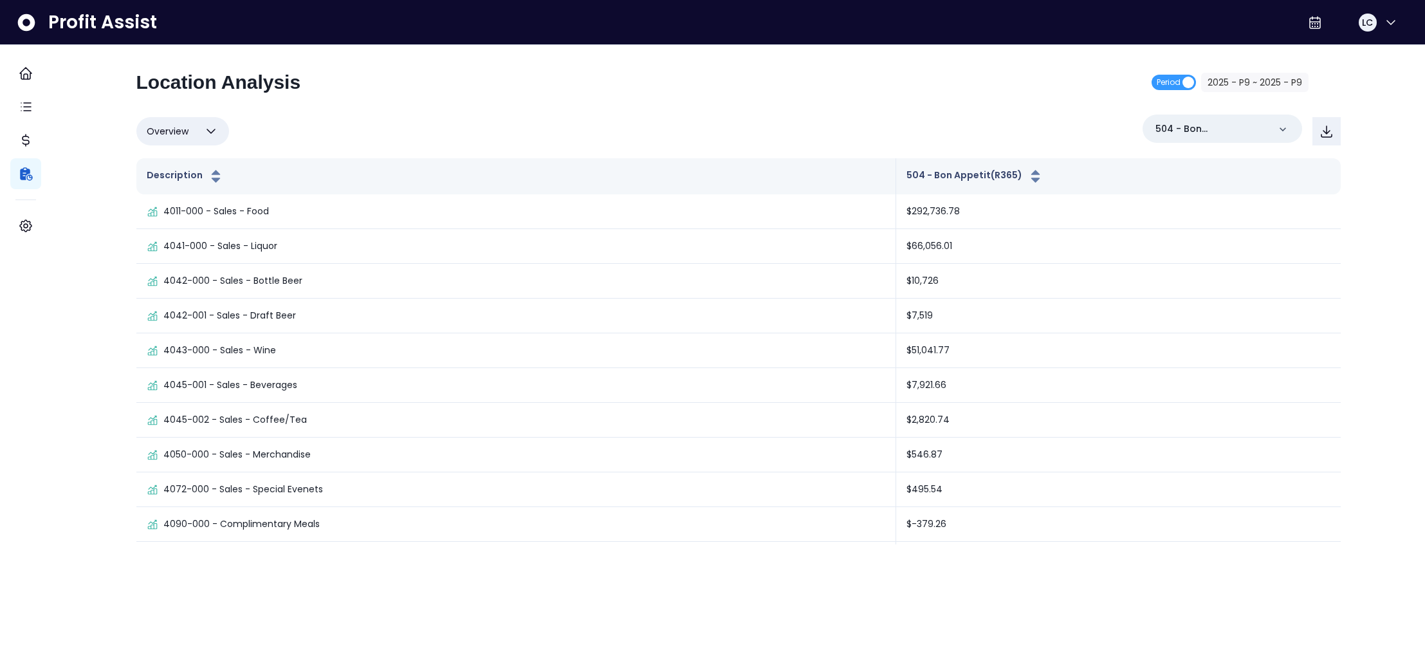
click at [219, 134] on icon "button" at bounding box center [210, 131] width 15 height 15
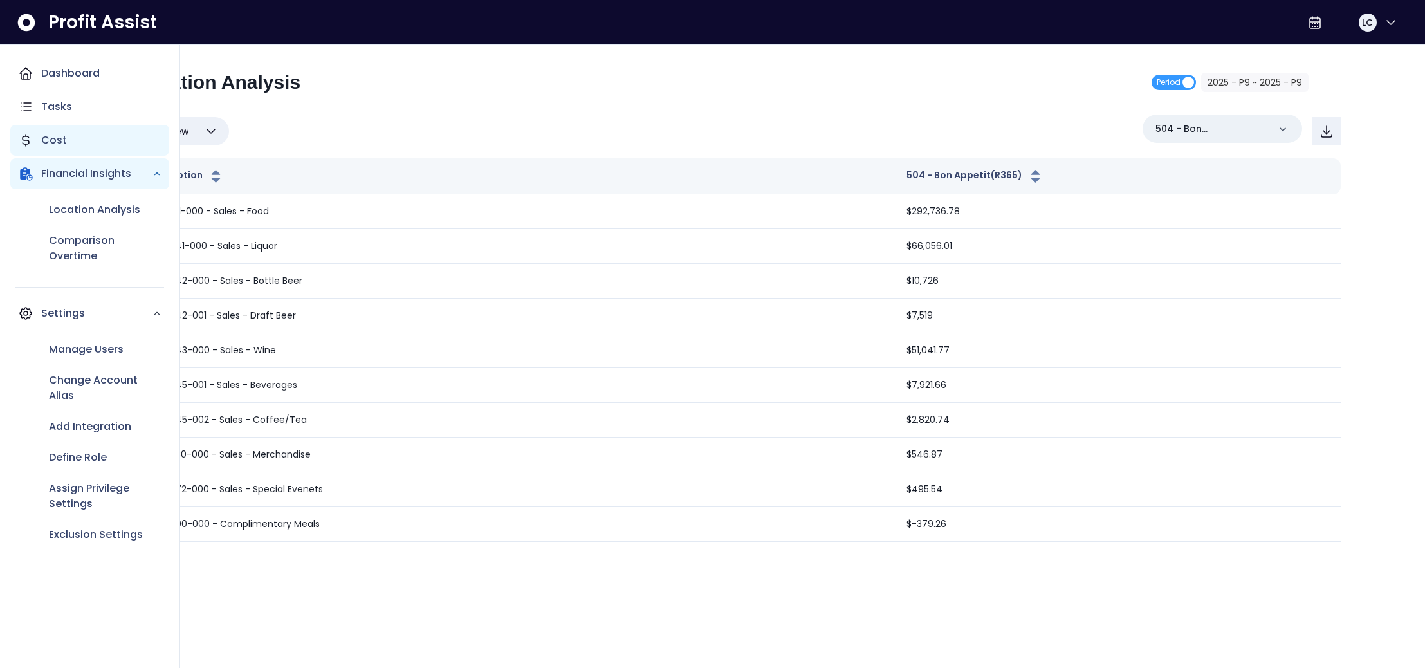
click at [55, 132] on div "Cost" at bounding box center [89, 140] width 159 height 31
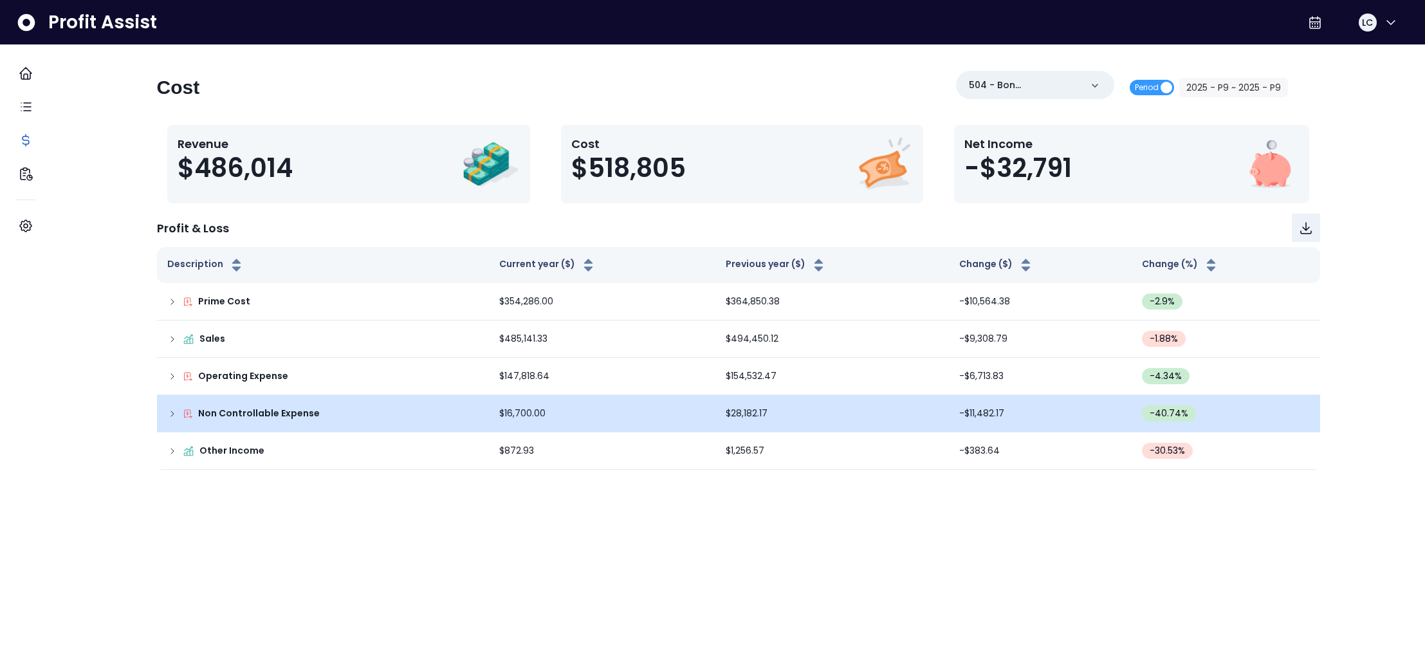
click at [178, 410] on icon at bounding box center [172, 413] width 10 height 10
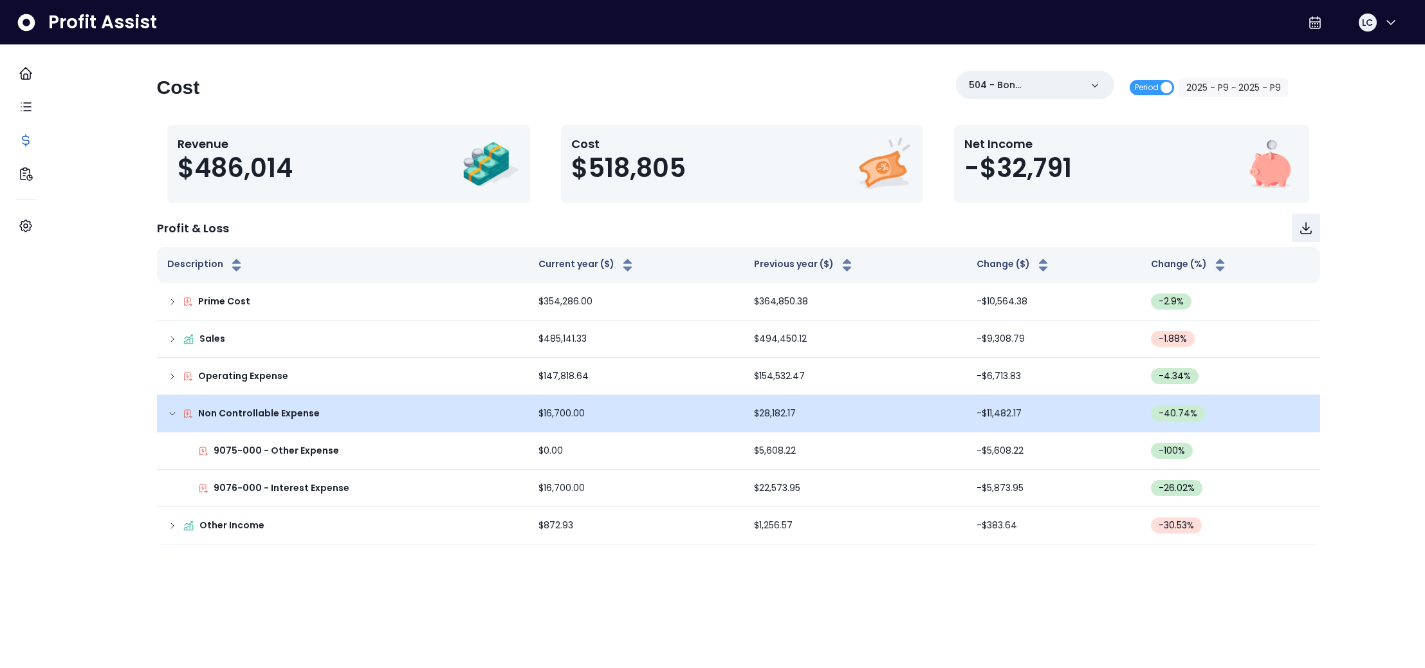
click at [178, 410] on icon at bounding box center [172, 413] width 10 height 10
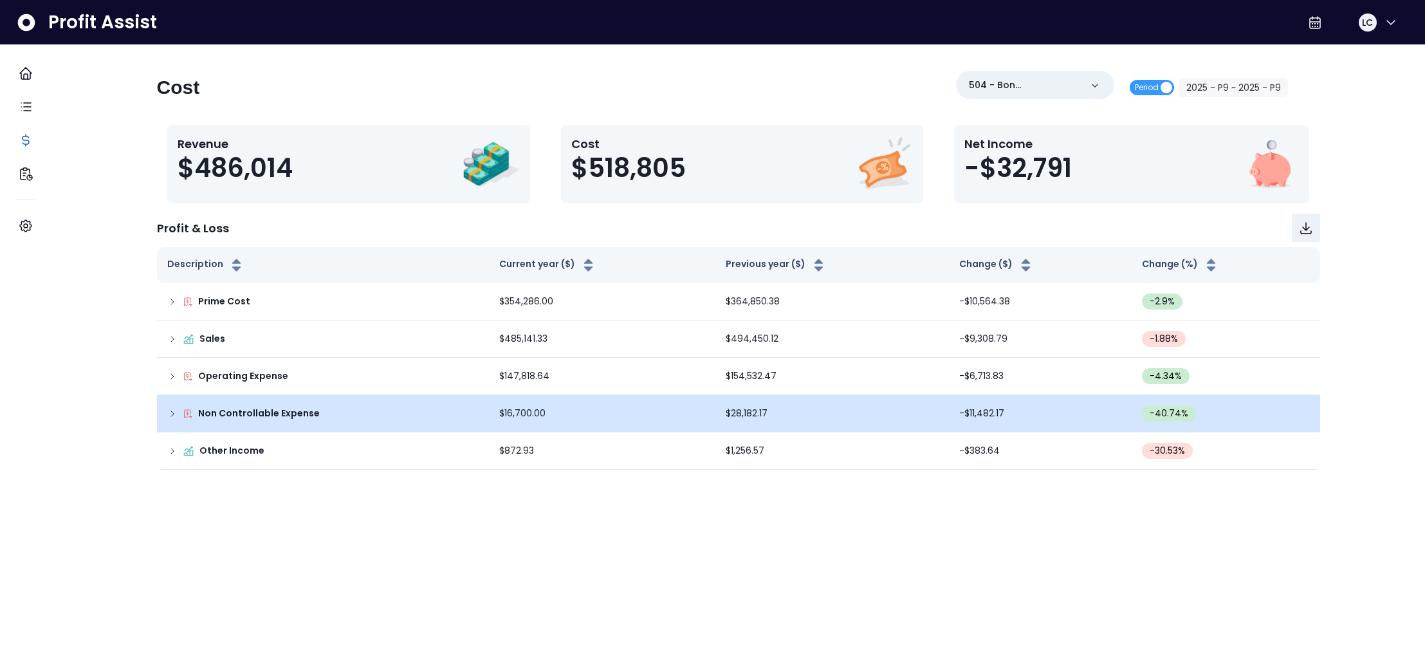
click at [504, 470] on html "Dashboard Tasks Cost Financial Insights Settings Profit Assist LC Cost 504 - Bo…" at bounding box center [712, 235] width 1425 height 470
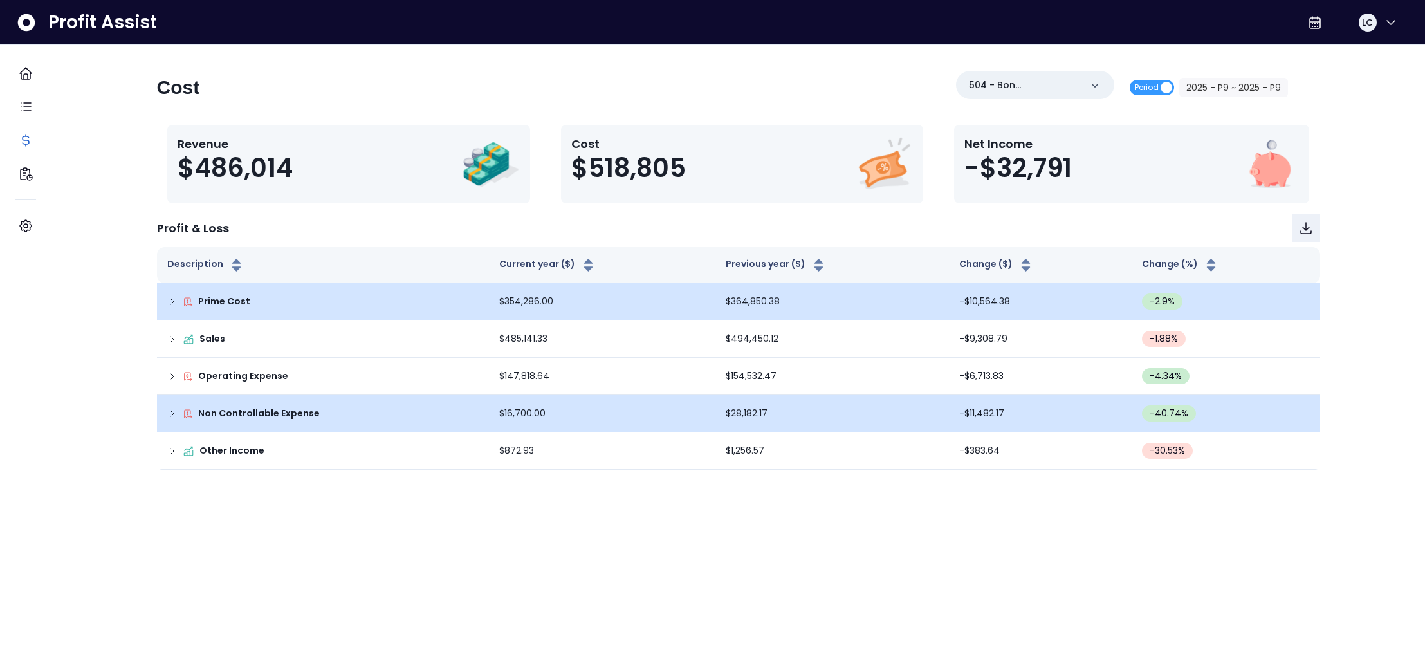
click at [178, 302] on icon at bounding box center [172, 302] width 10 height 10
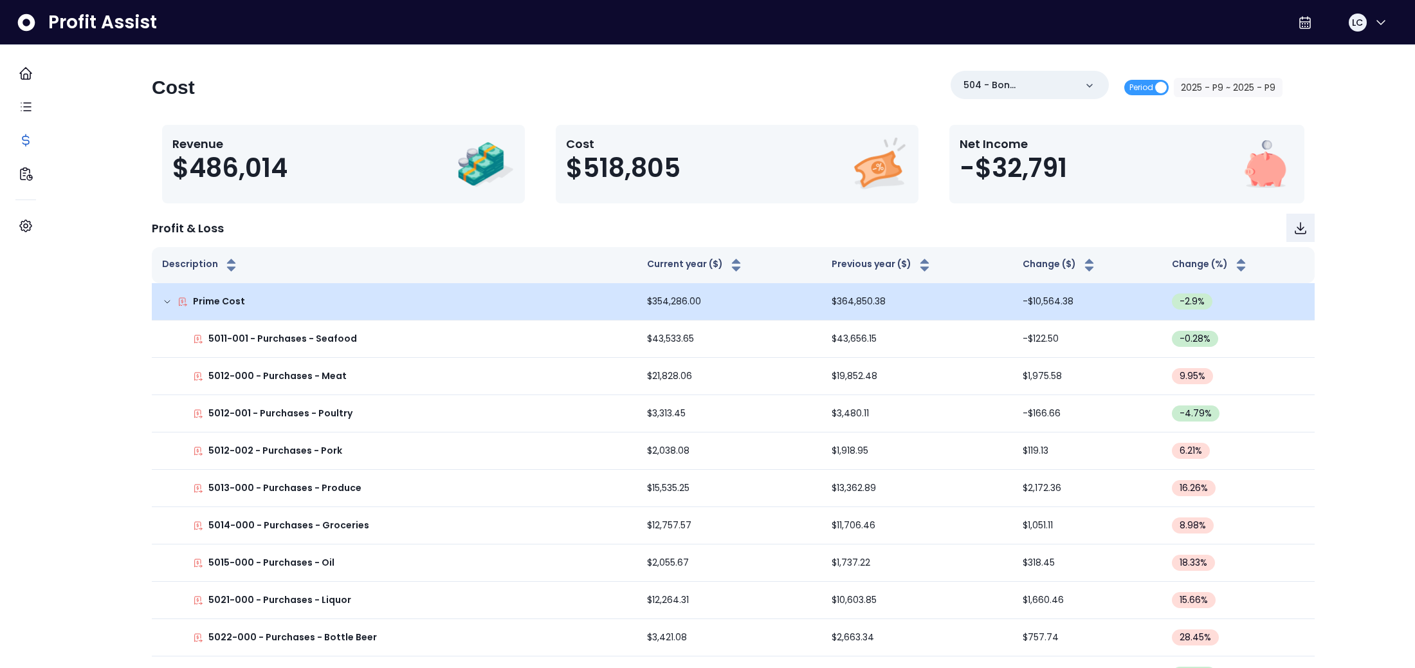
click at [454, 98] on div "Cost 504 - Bon Appetit(R365) Period 2025 - P9 ~ 2025 - P9" at bounding box center [717, 93] width 1131 height 44
click at [172, 301] on icon at bounding box center [167, 302] width 10 height 10
